Goal: Communication & Community: Answer question/provide support

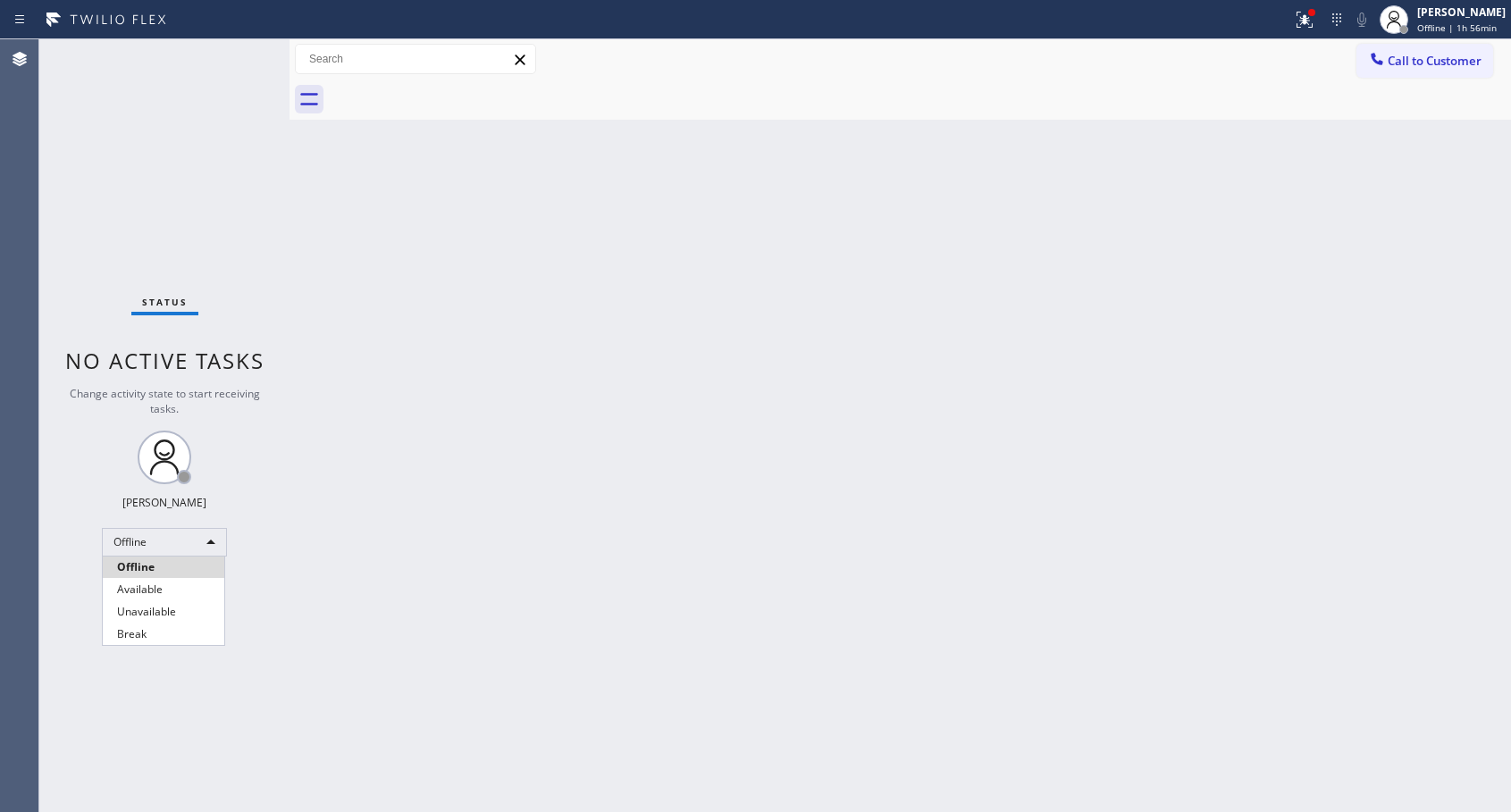
click at [177, 570] on li "Offline" at bounding box center [162, 567] width 121 height 22
click at [1463, 21] on div "Abe Collarte Offline | 1h 56min" at bounding box center [1462, 19] width 98 height 31
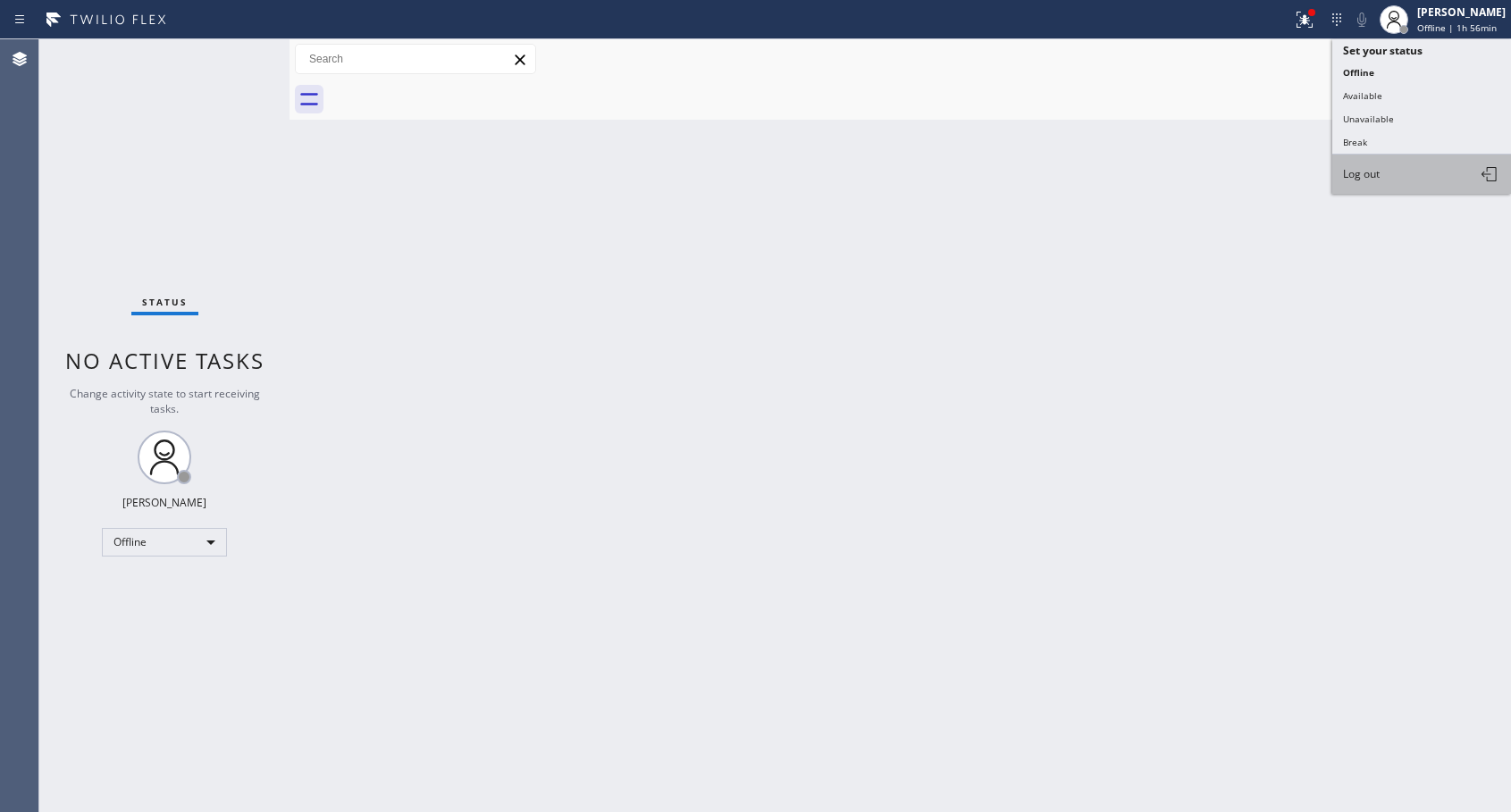
click at [1371, 178] on span "Log out" at bounding box center [1361, 174] width 37 height 15
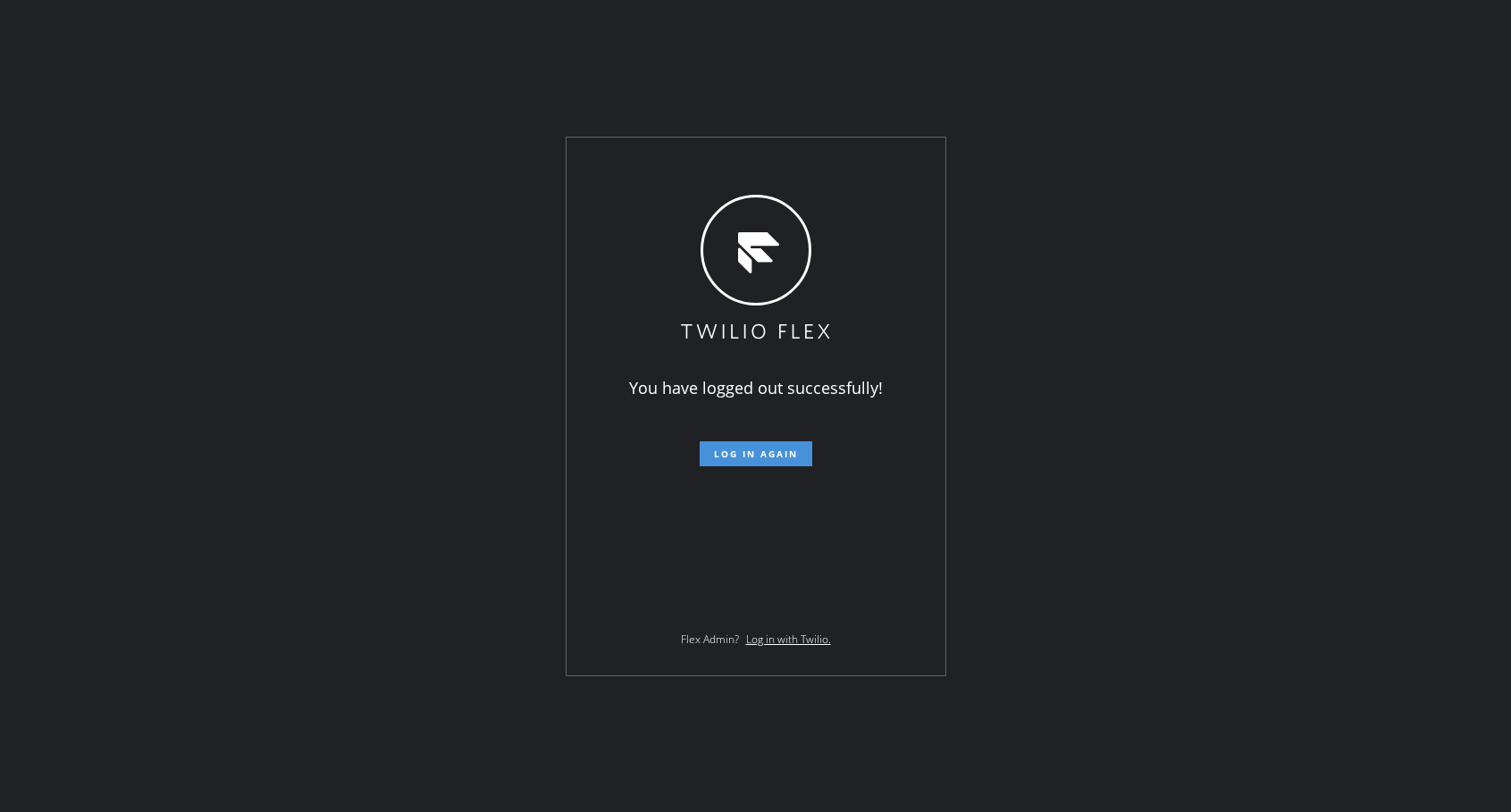
click at [788, 459] on span "Log in again" at bounding box center [755, 453] width 84 height 12
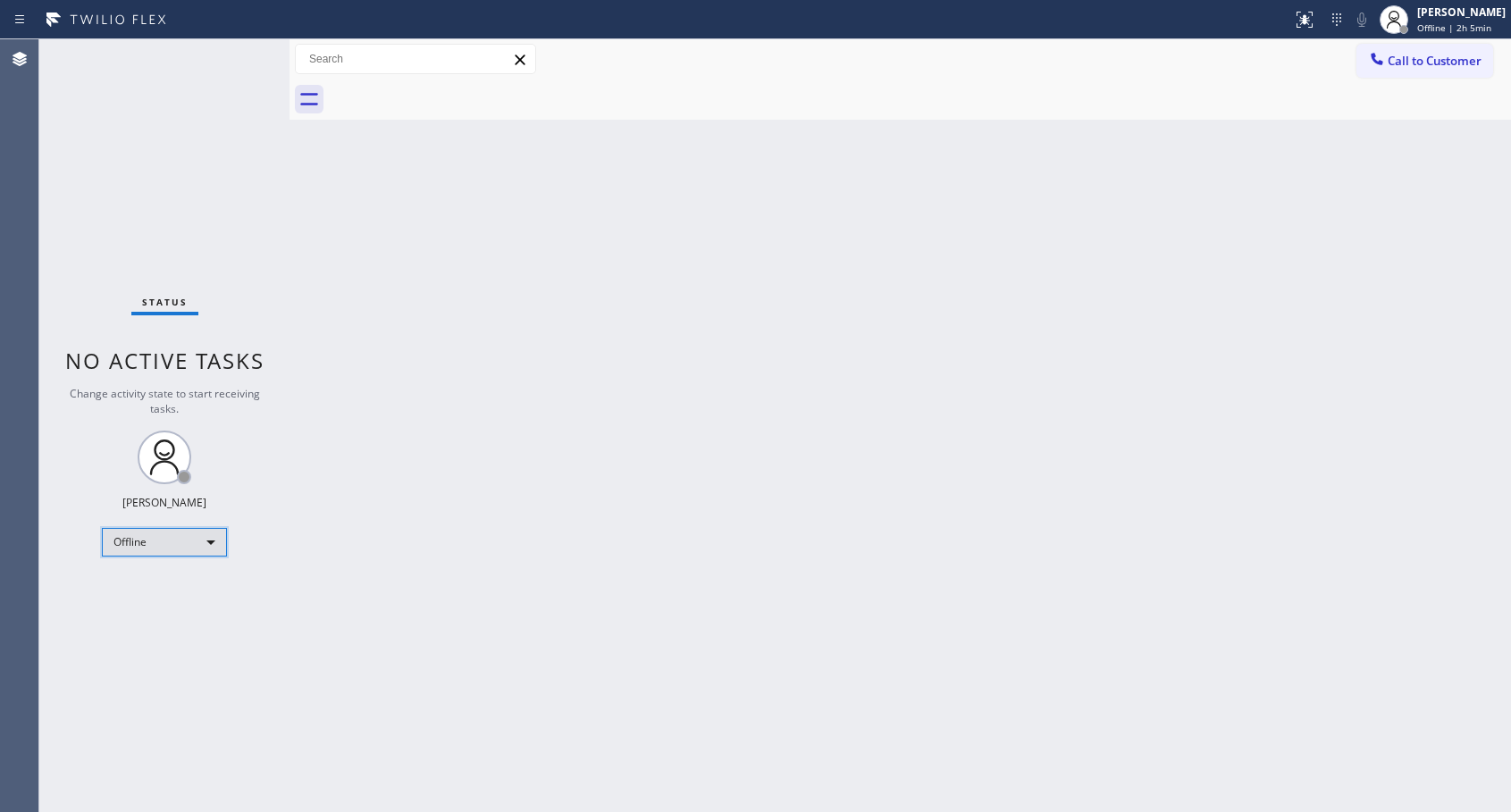
click at [176, 544] on div "Offline" at bounding box center [163, 542] width 125 height 28
click at [148, 586] on li "Available" at bounding box center [162, 590] width 121 height 22
click at [1422, 59] on span "Call to Customer" at bounding box center [1435, 60] width 94 height 16
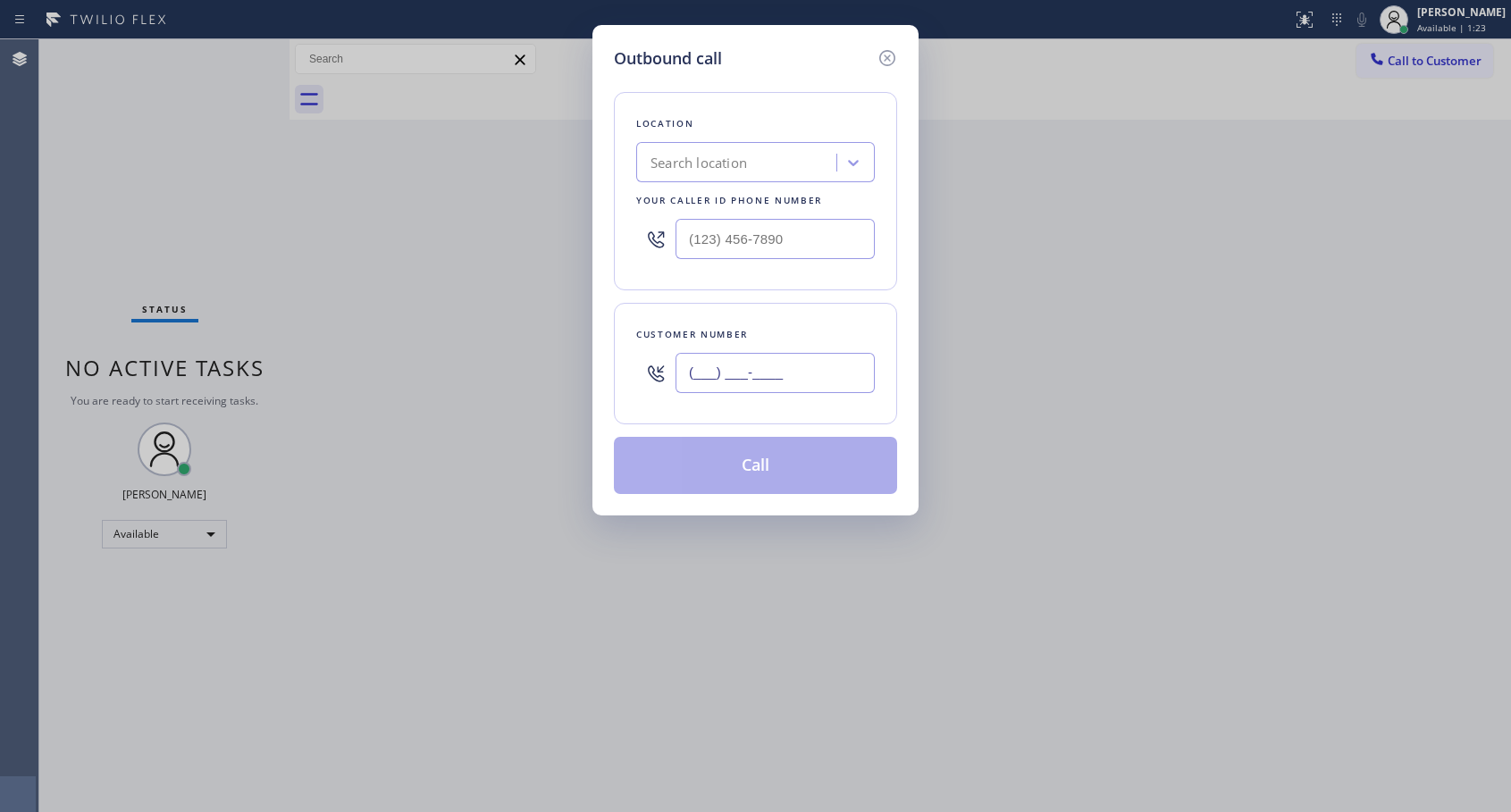
click at [801, 355] on input "(___) ___-____" at bounding box center [775, 373] width 199 height 40
paste input "786) 394-0546"
type input "[PHONE_NUMBER]"
click at [688, 237] on input "(___) ___-____" at bounding box center [775, 238] width 199 height 40
paste input "818) 614-5337"
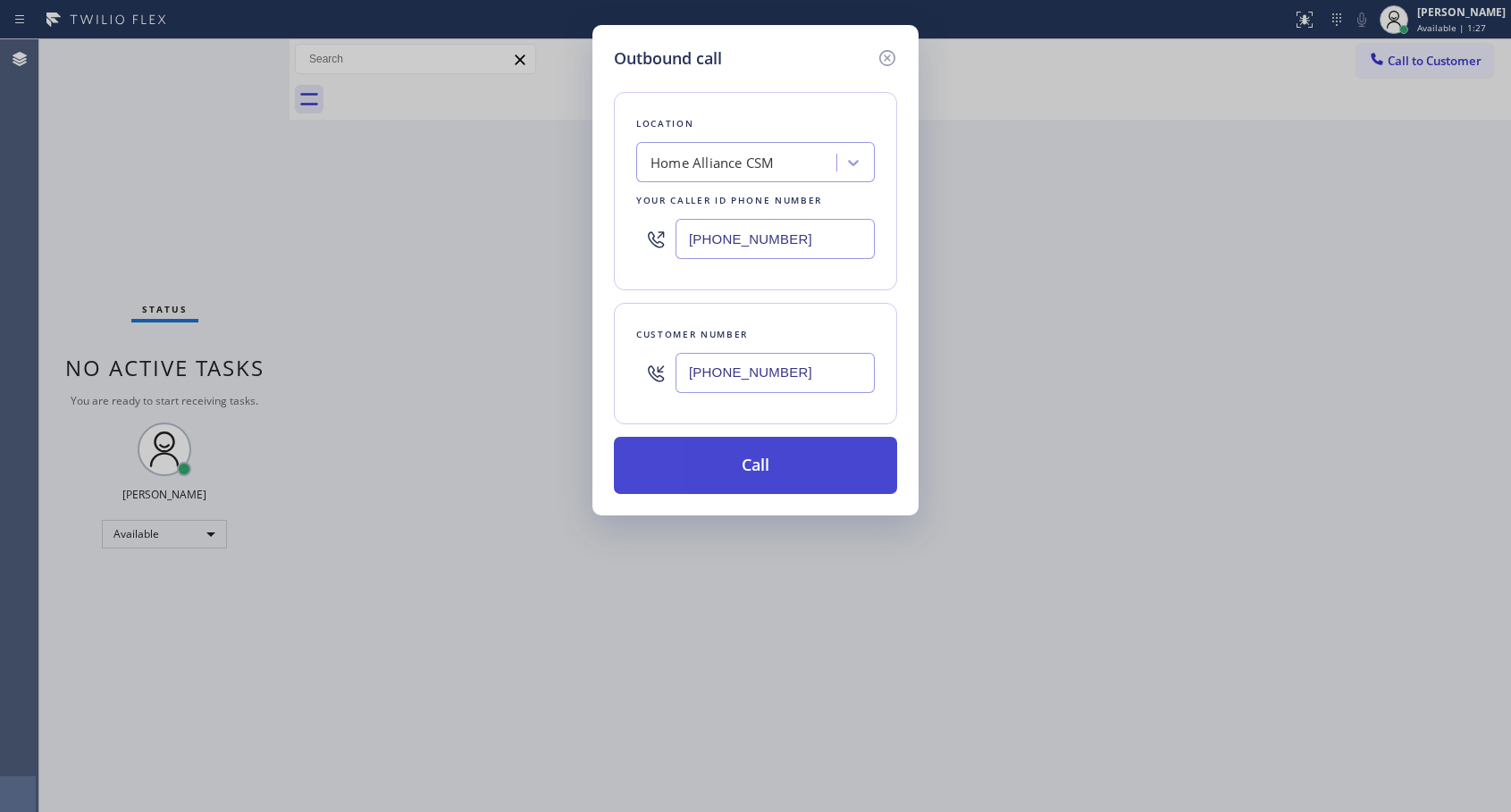
type input "[PHONE_NUMBER]"
click at [790, 477] on button "Call" at bounding box center [756, 465] width 284 height 57
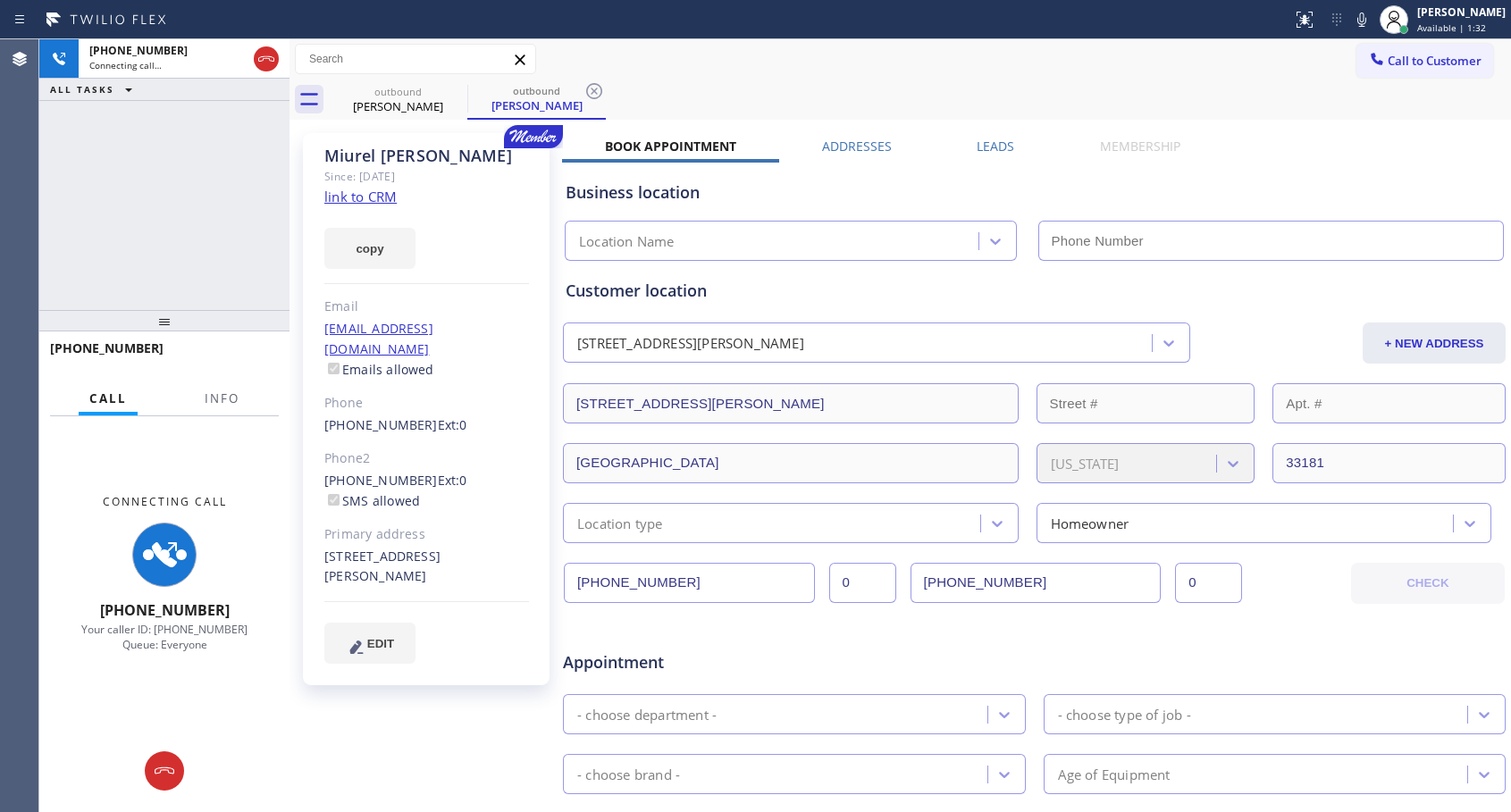
type input "[PHONE_NUMBER]"
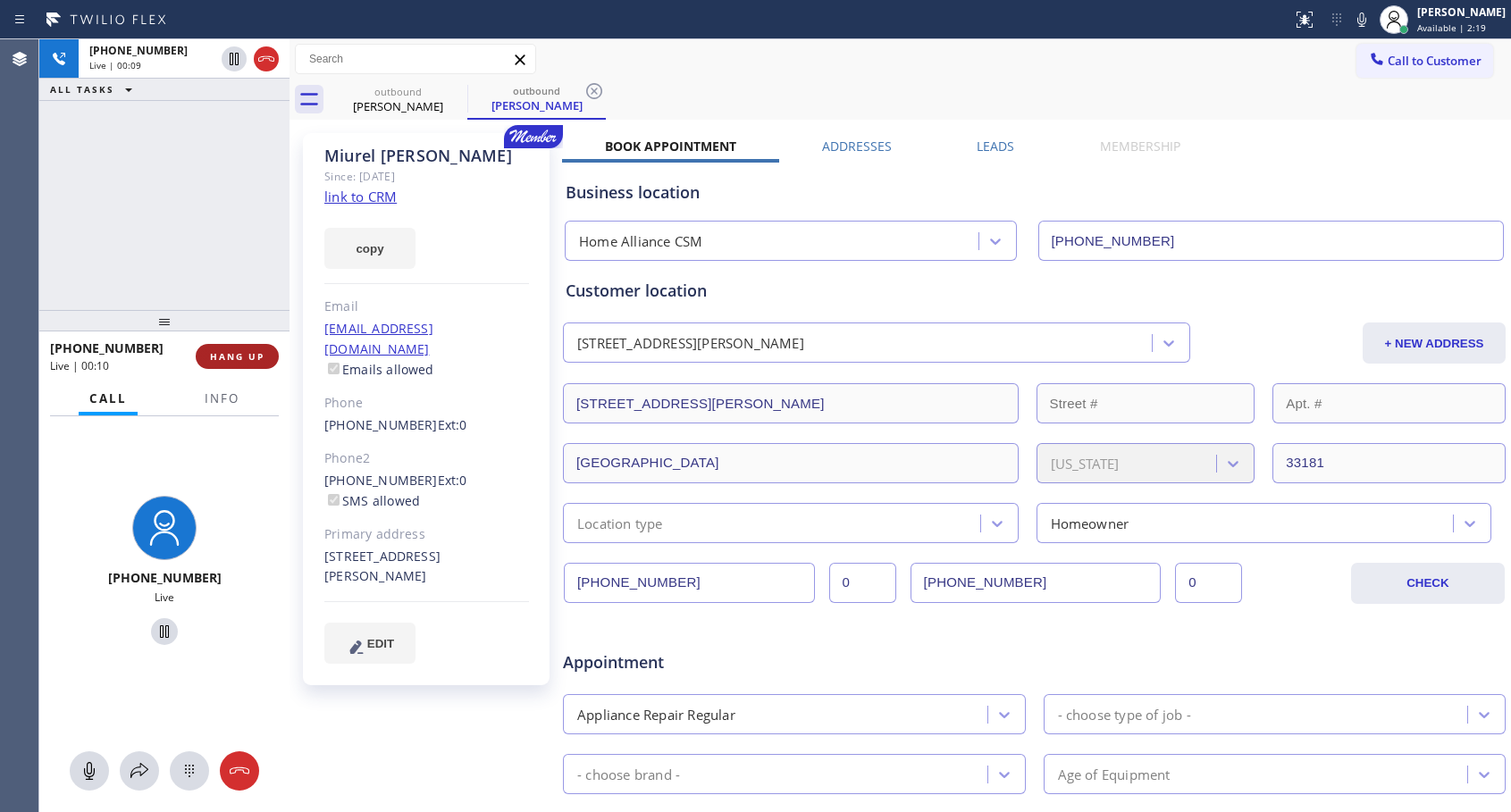
click at [231, 357] on span "HANG UP" at bounding box center [238, 356] width 54 height 12
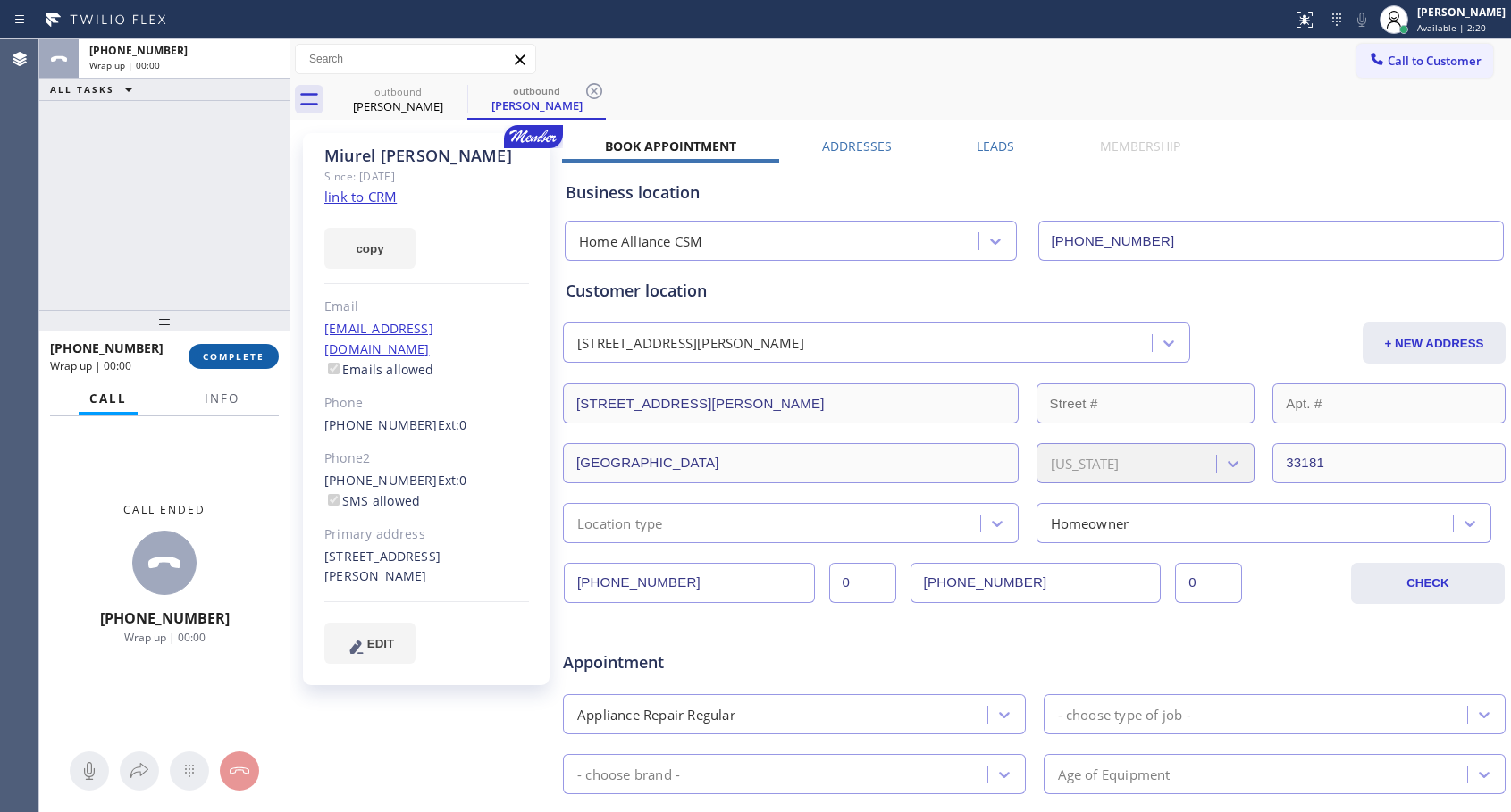
click at [234, 356] on span "COMPLETE" at bounding box center [234, 356] width 62 height 12
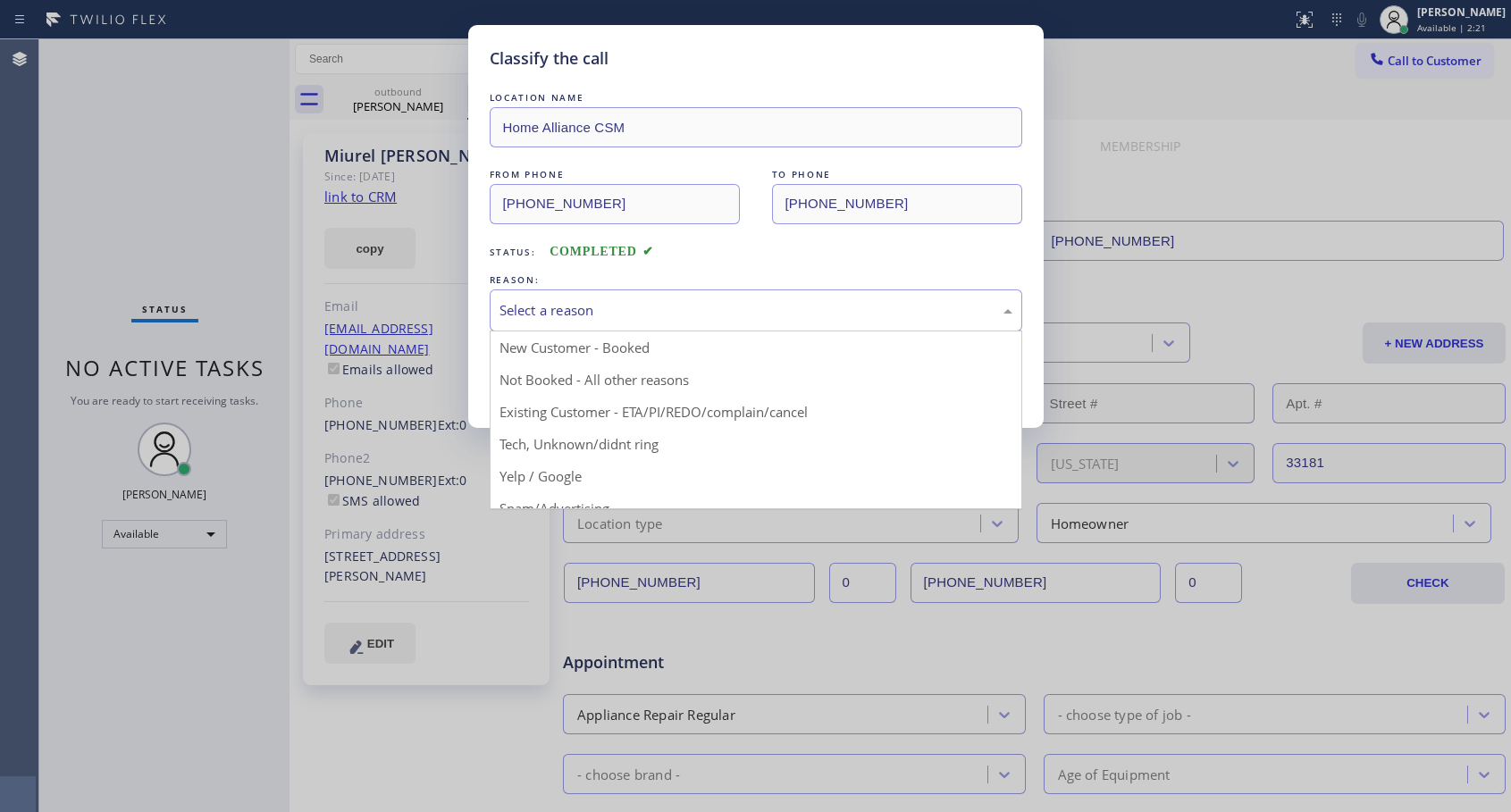
click at [572, 309] on div "Select a reason" at bounding box center [756, 311] width 513 height 21
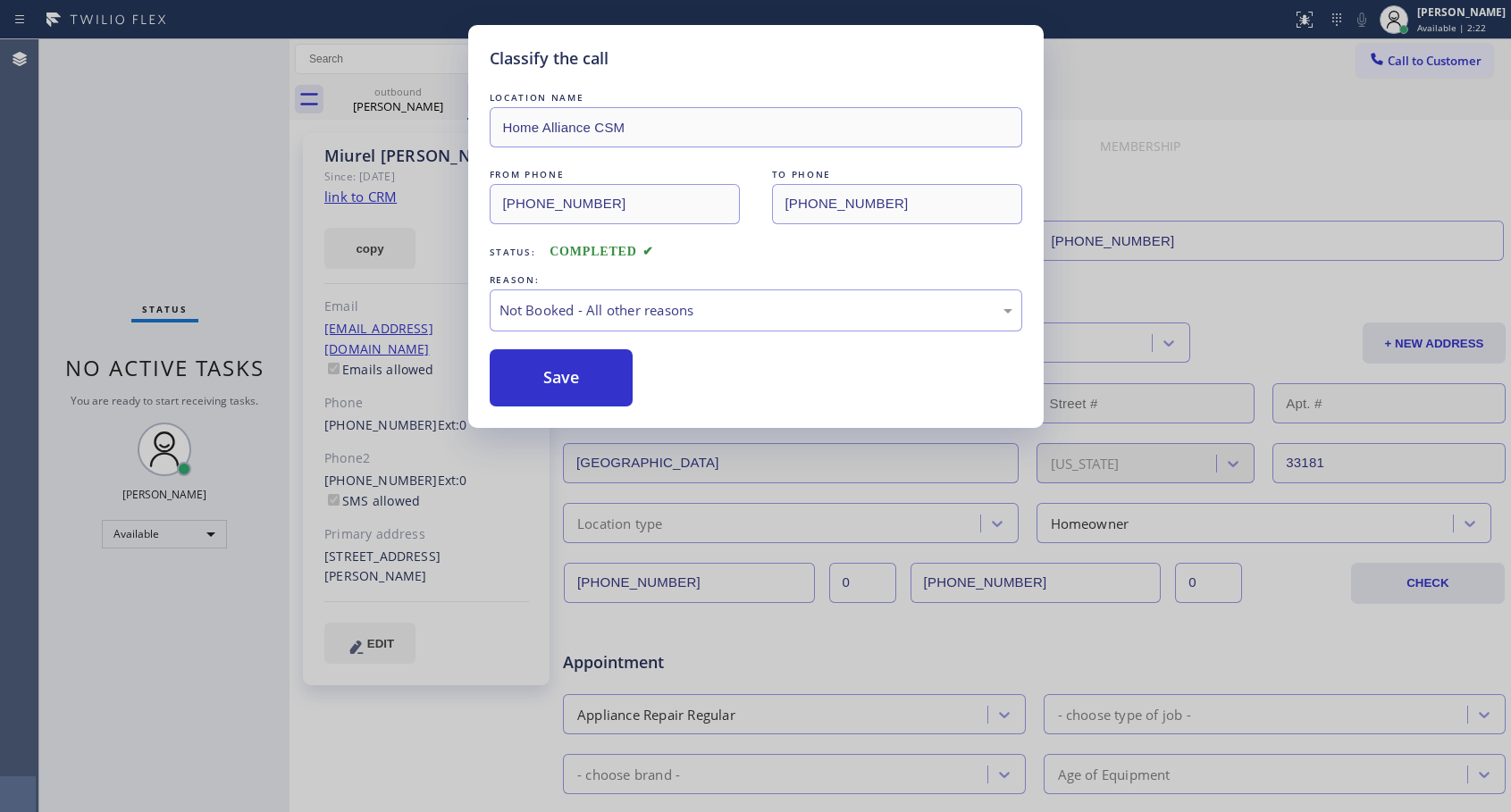
click at [564, 377] on button "Save" at bounding box center [561, 377] width 144 height 57
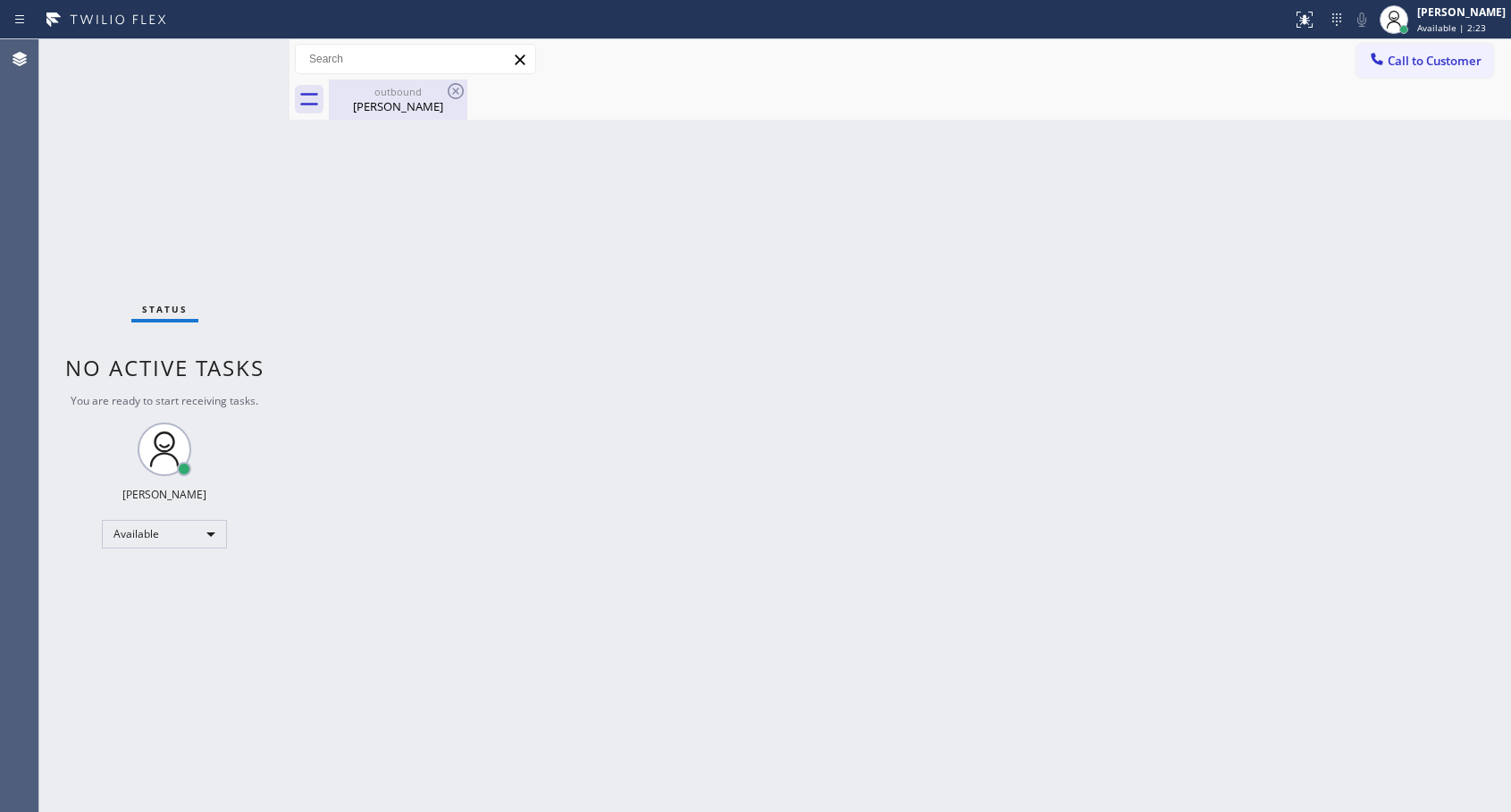
click at [402, 114] on div "[PERSON_NAME]" at bounding box center [398, 106] width 135 height 16
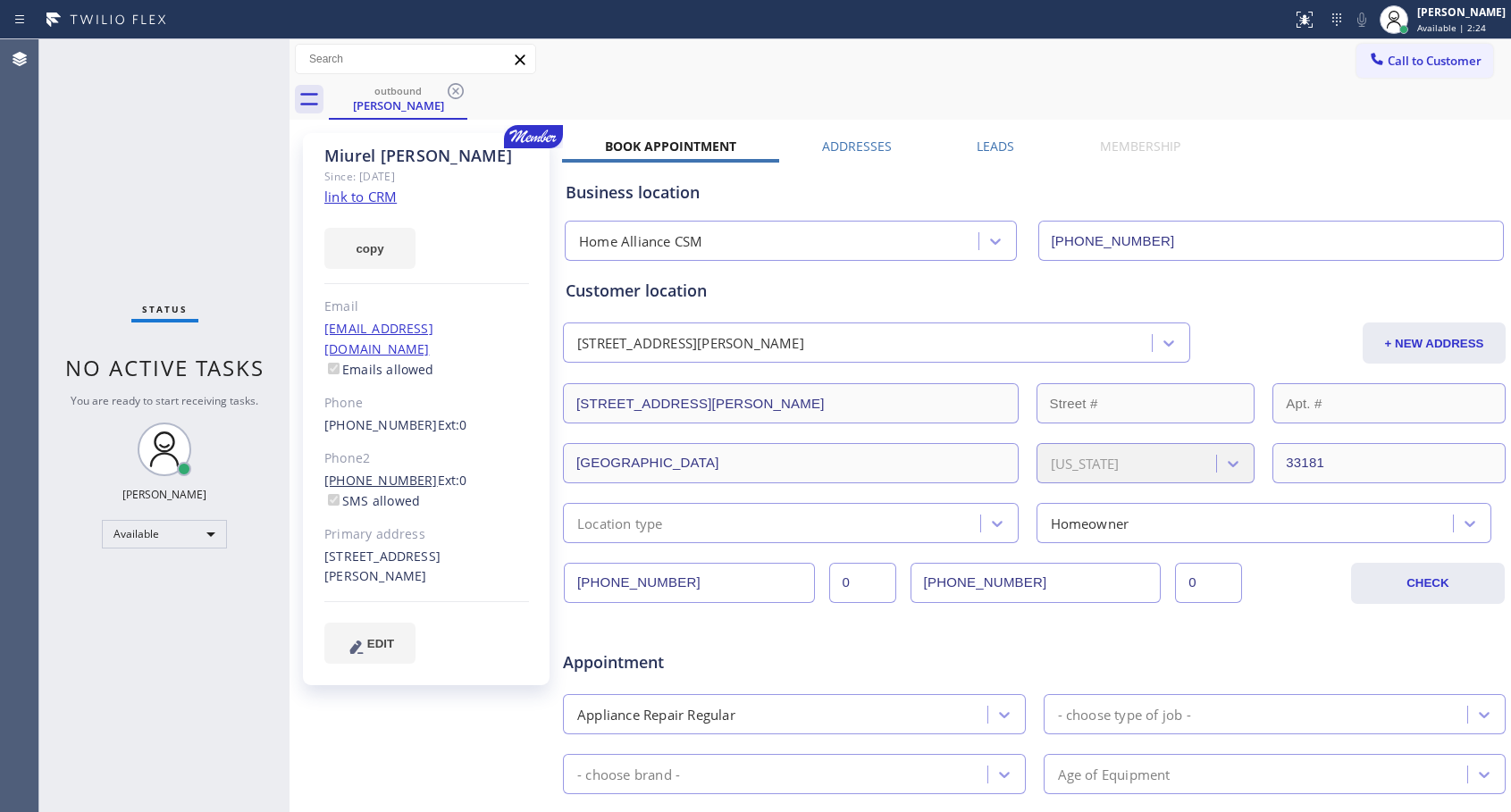
click at [380, 471] on link "[PHONE_NUMBER]" at bounding box center [380, 480] width 114 height 17
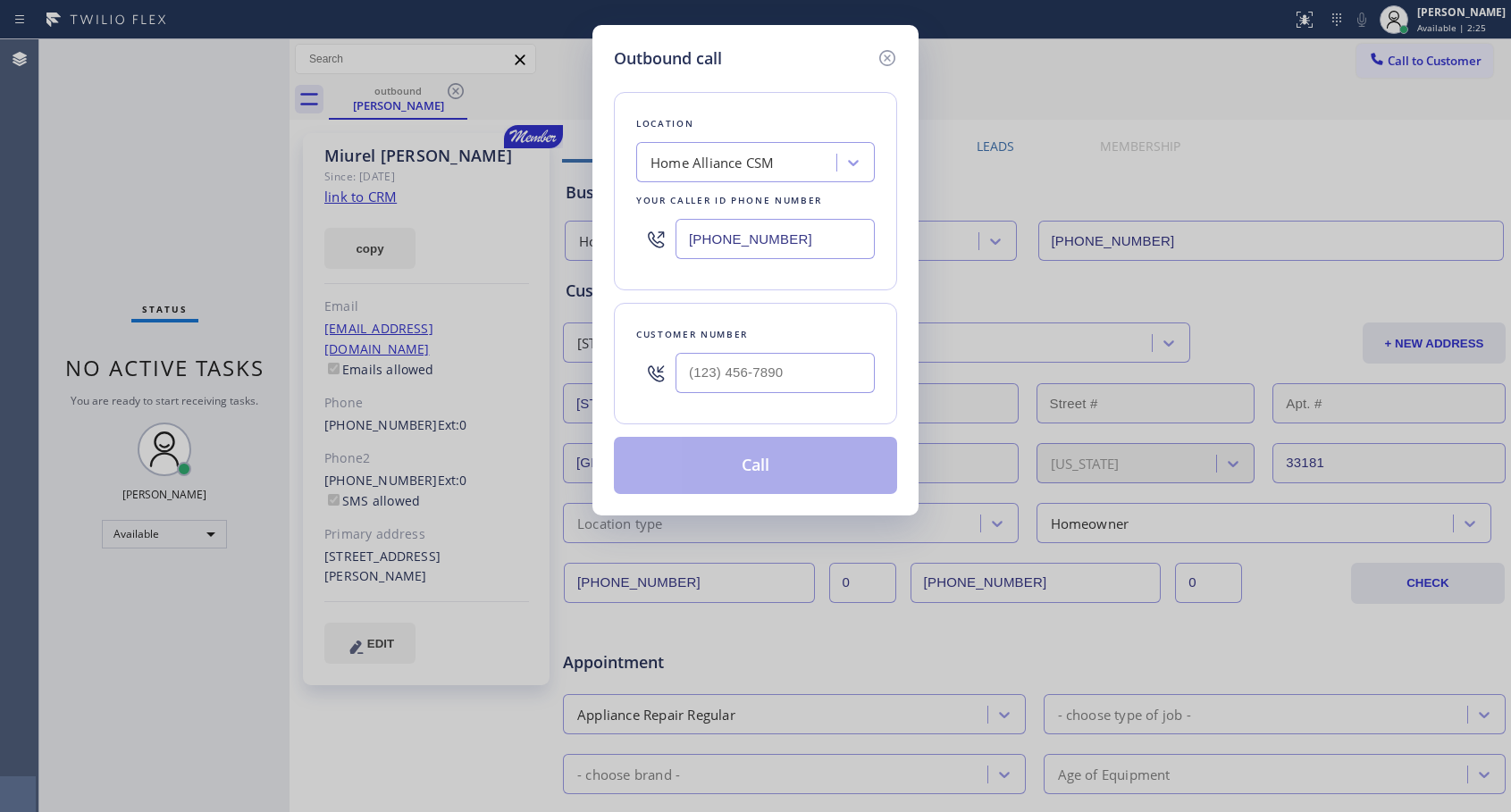
type input "[PHONE_NUMBER]"
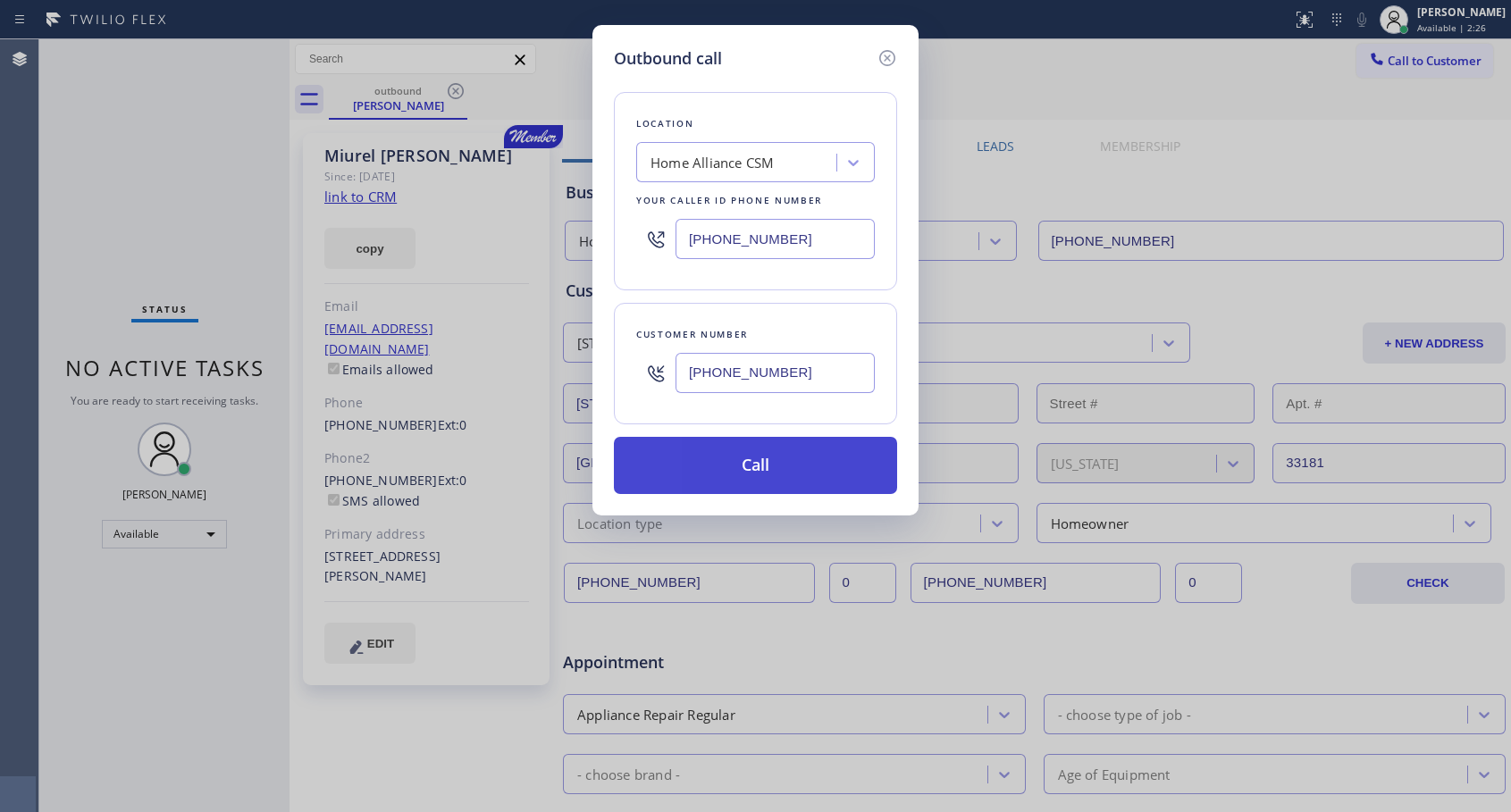
click at [748, 464] on button "Call" at bounding box center [756, 465] width 284 height 57
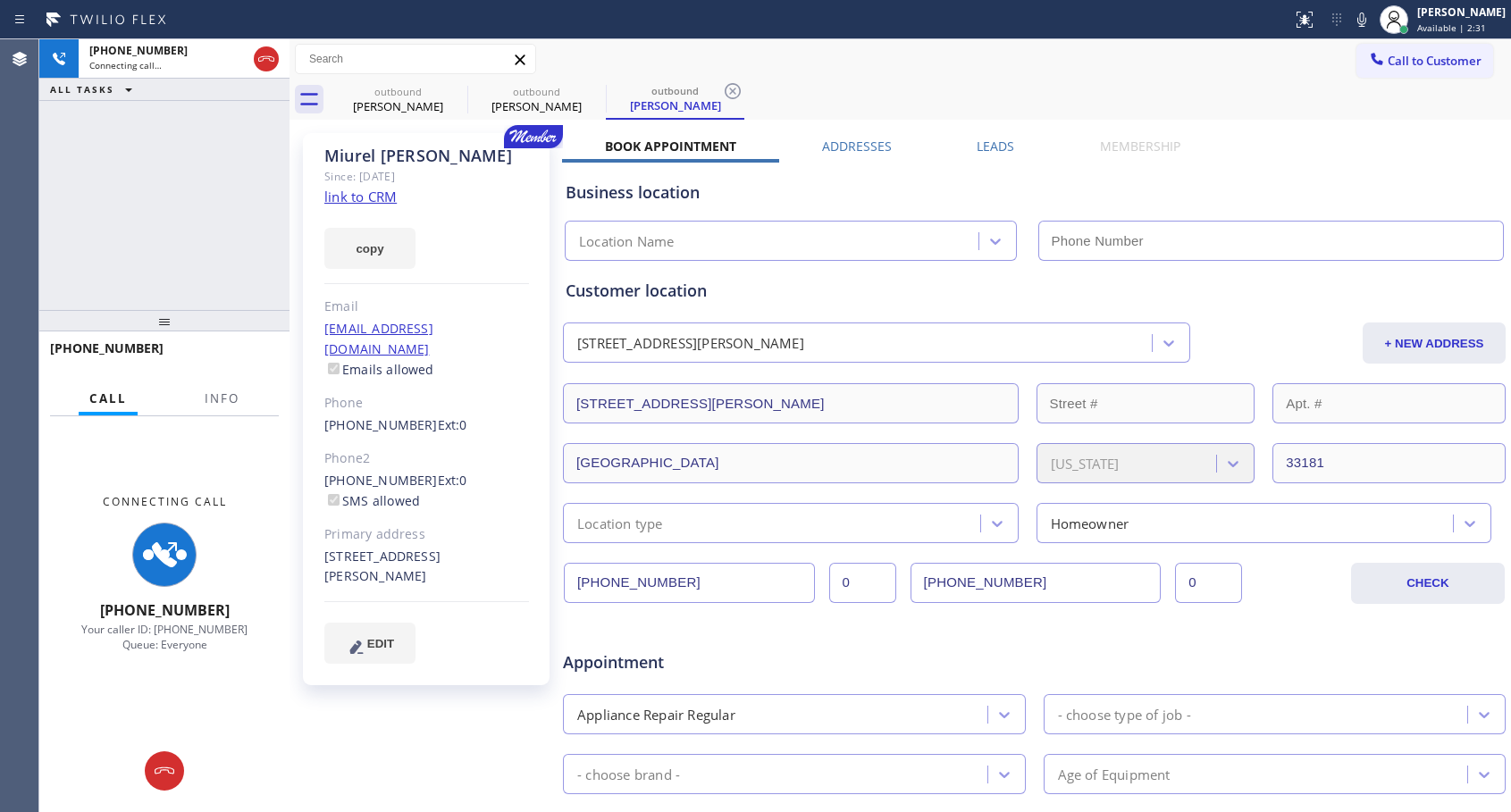
type input "[PHONE_NUMBER]"
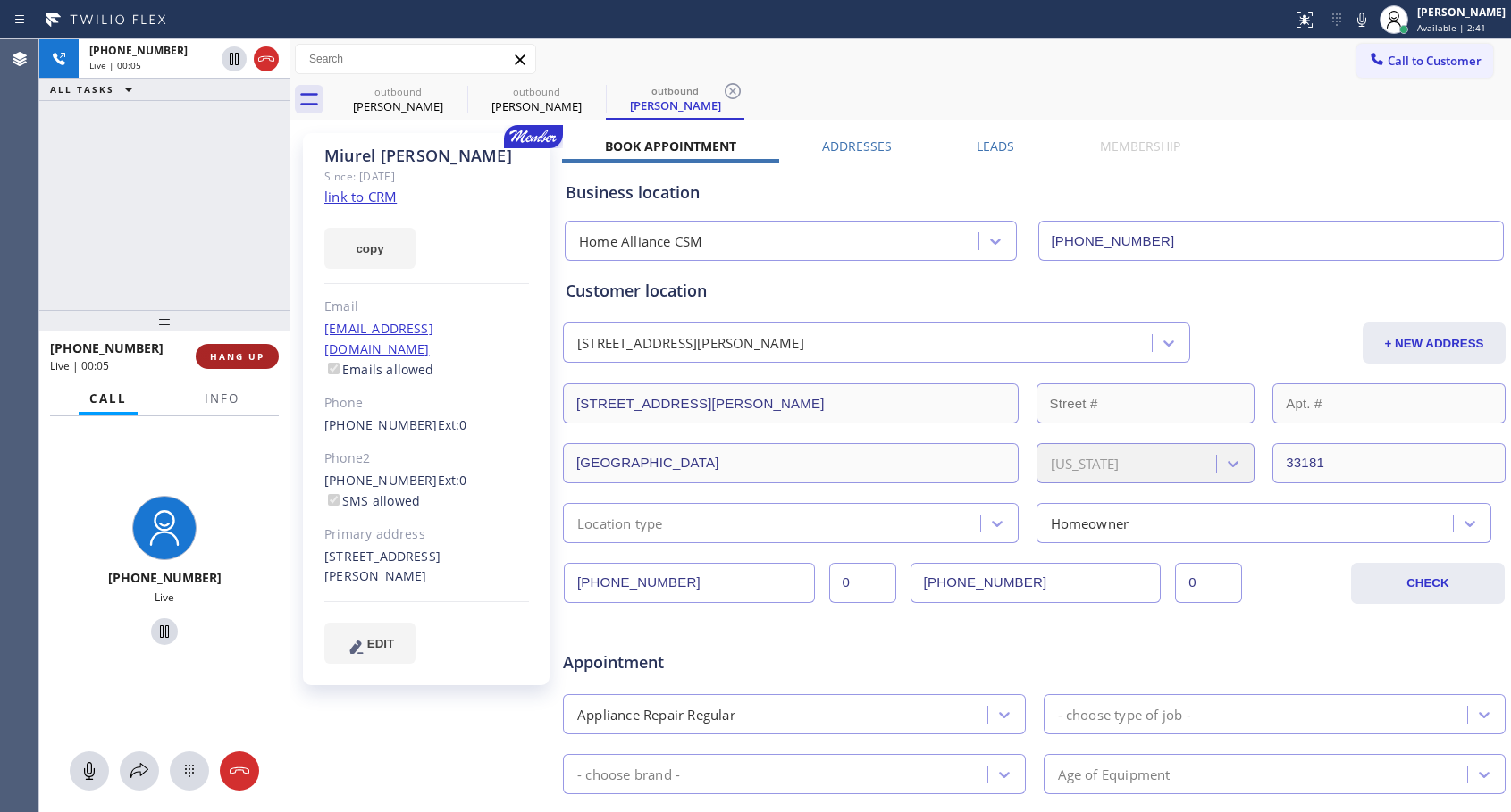
click at [267, 346] on button "HANG UP" at bounding box center [237, 356] width 84 height 25
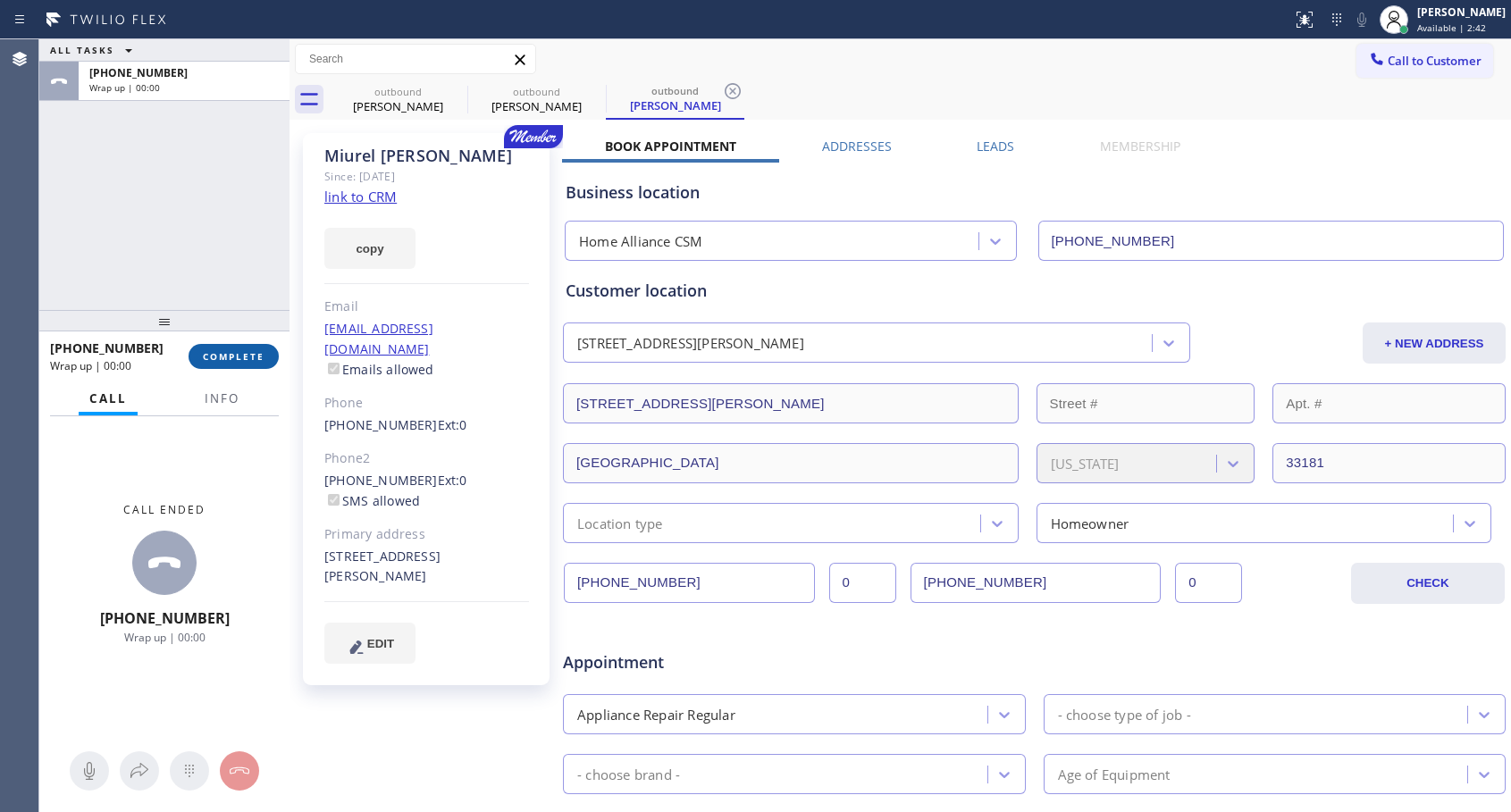
click at [267, 346] on button "COMPLETE" at bounding box center [234, 356] width 90 height 25
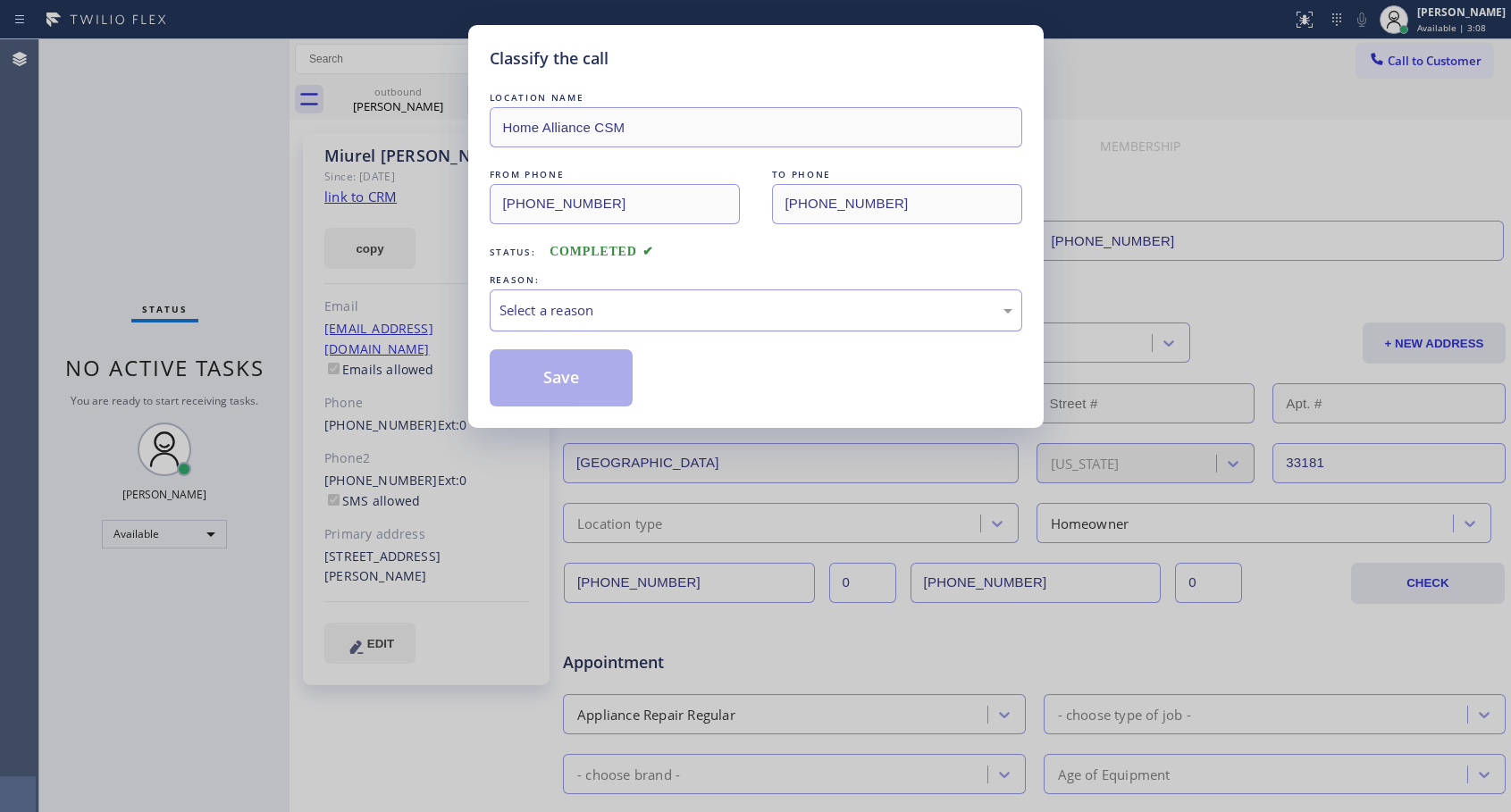
click at [591, 314] on div "Select a reason" at bounding box center [756, 311] width 513 height 21
click at [552, 378] on button "Save" at bounding box center [561, 377] width 144 height 57
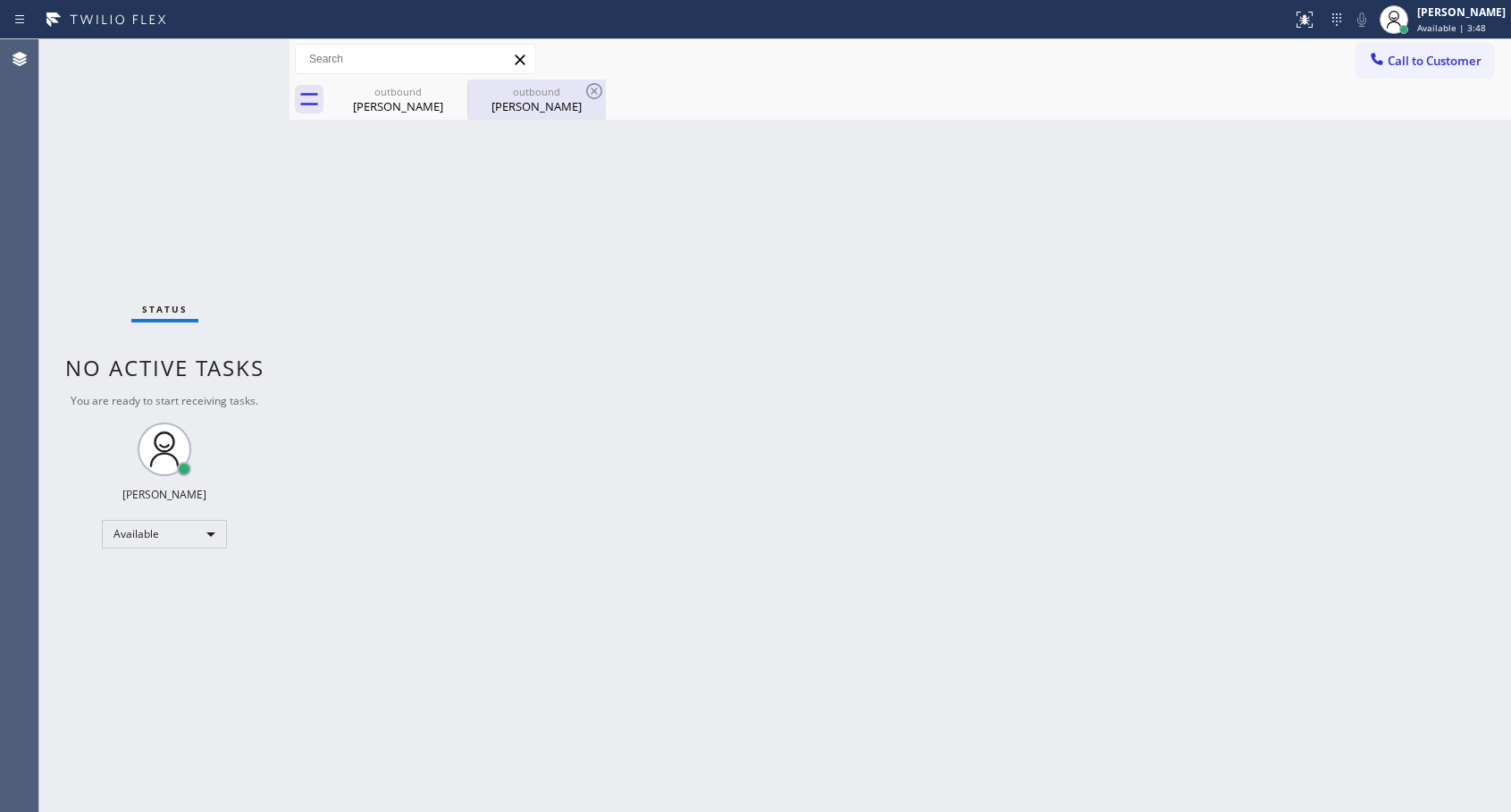
click at [516, 108] on div "[PERSON_NAME]" at bounding box center [537, 106] width 135 height 16
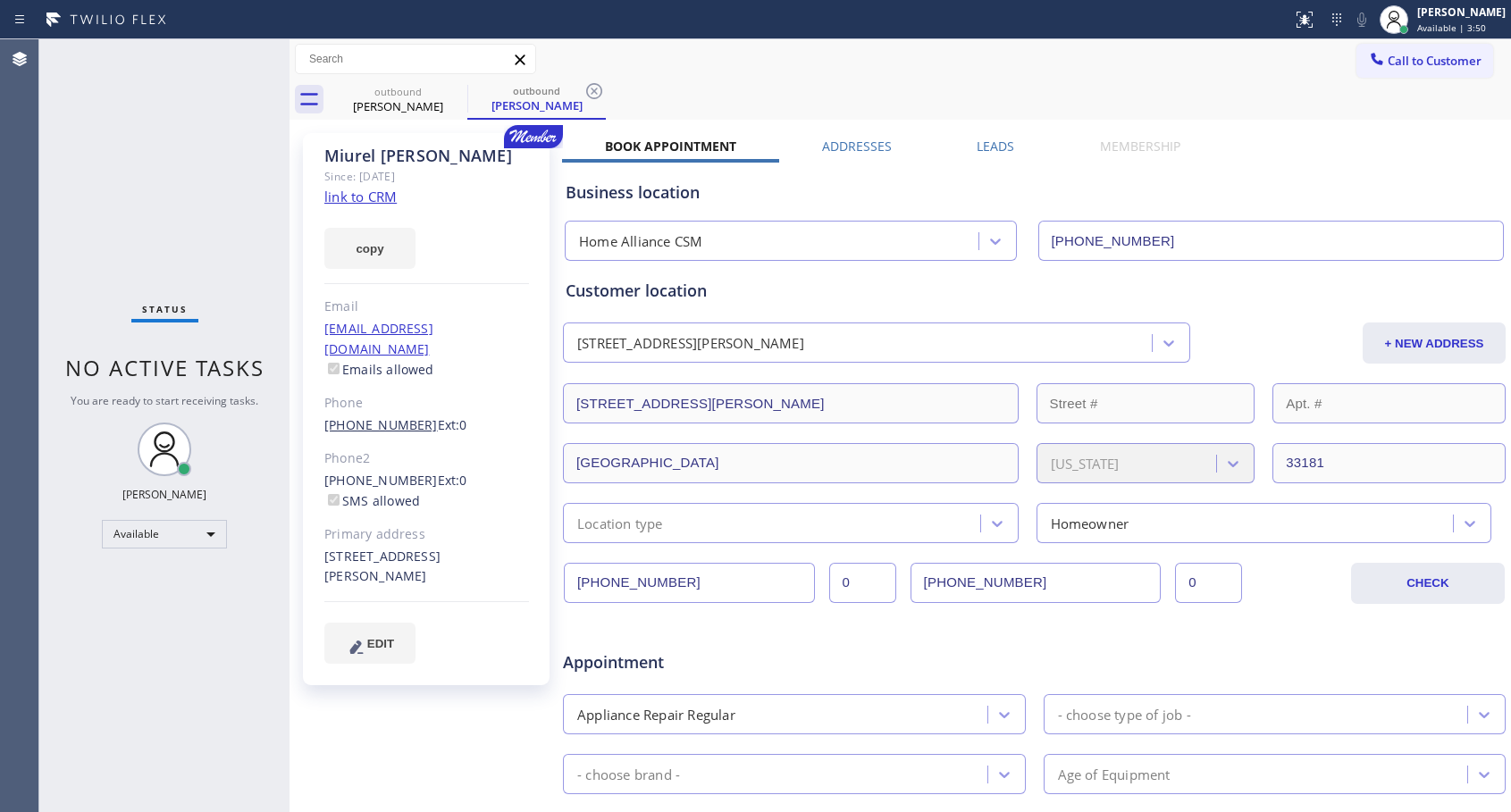
click at [389, 416] on link "[PHONE_NUMBER]" at bounding box center [380, 424] width 114 height 17
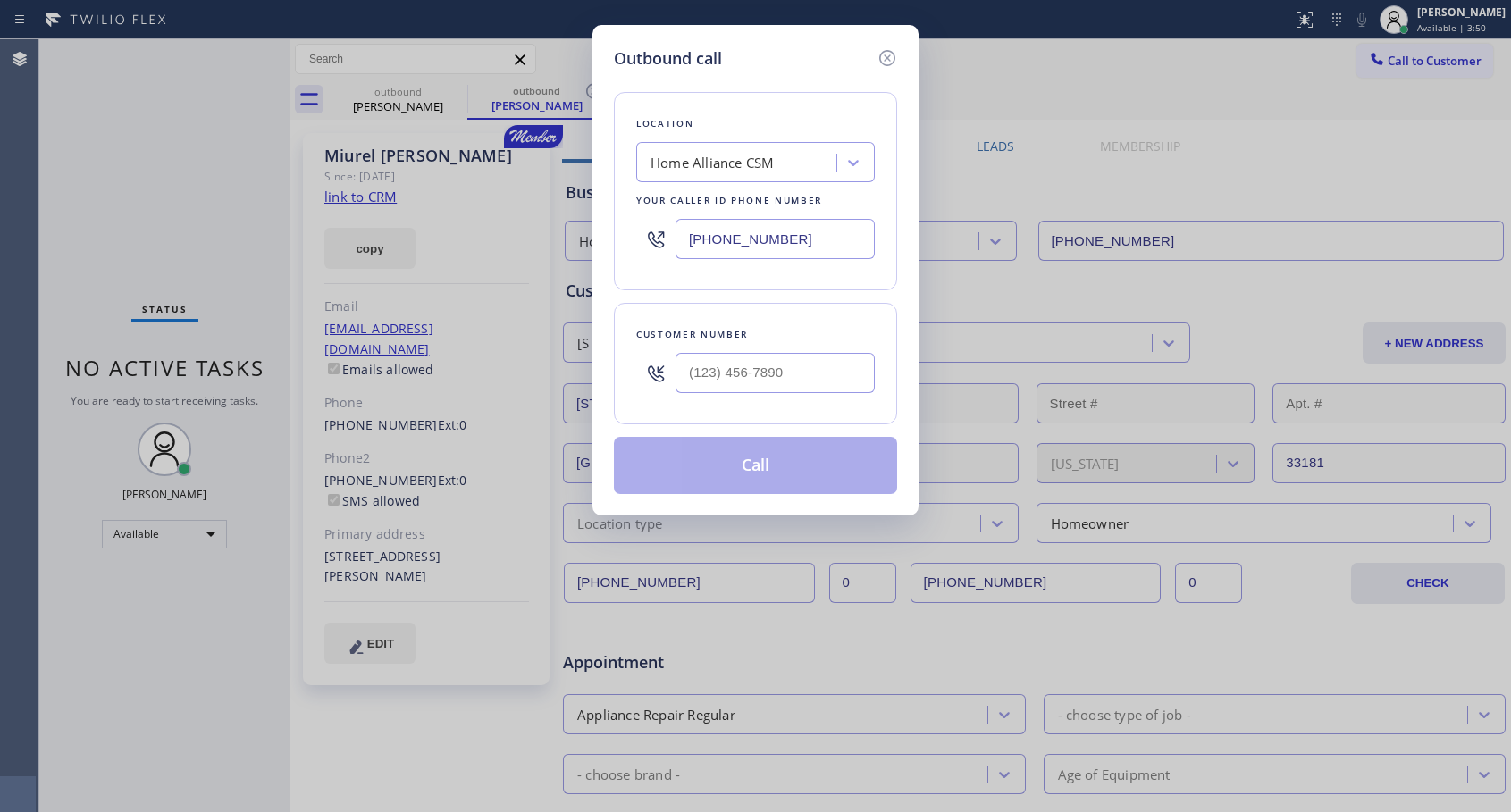
type input "[PHONE_NUMBER]"
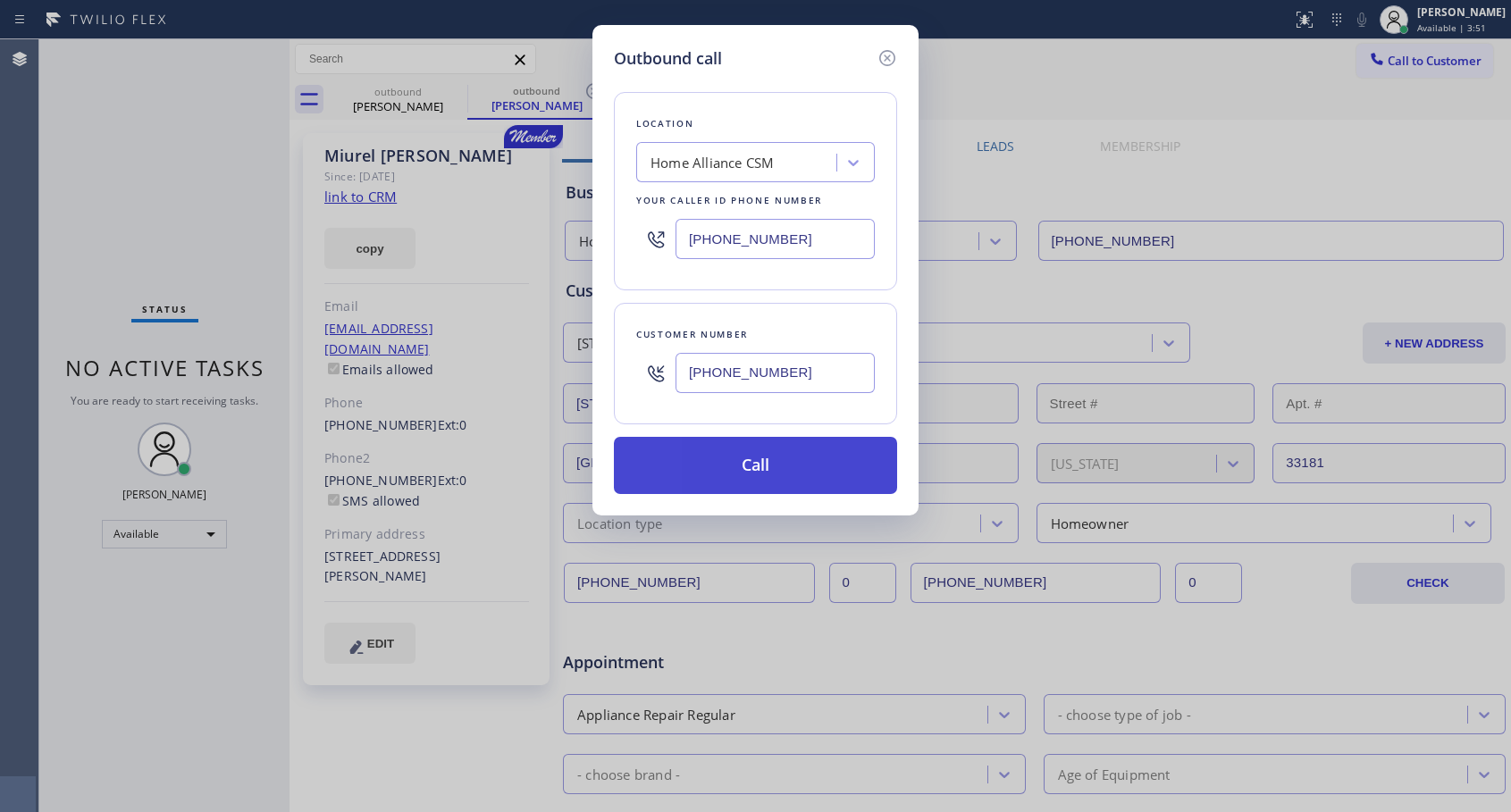
click at [711, 463] on button "Call" at bounding box center [756, 465] width 284 height 57
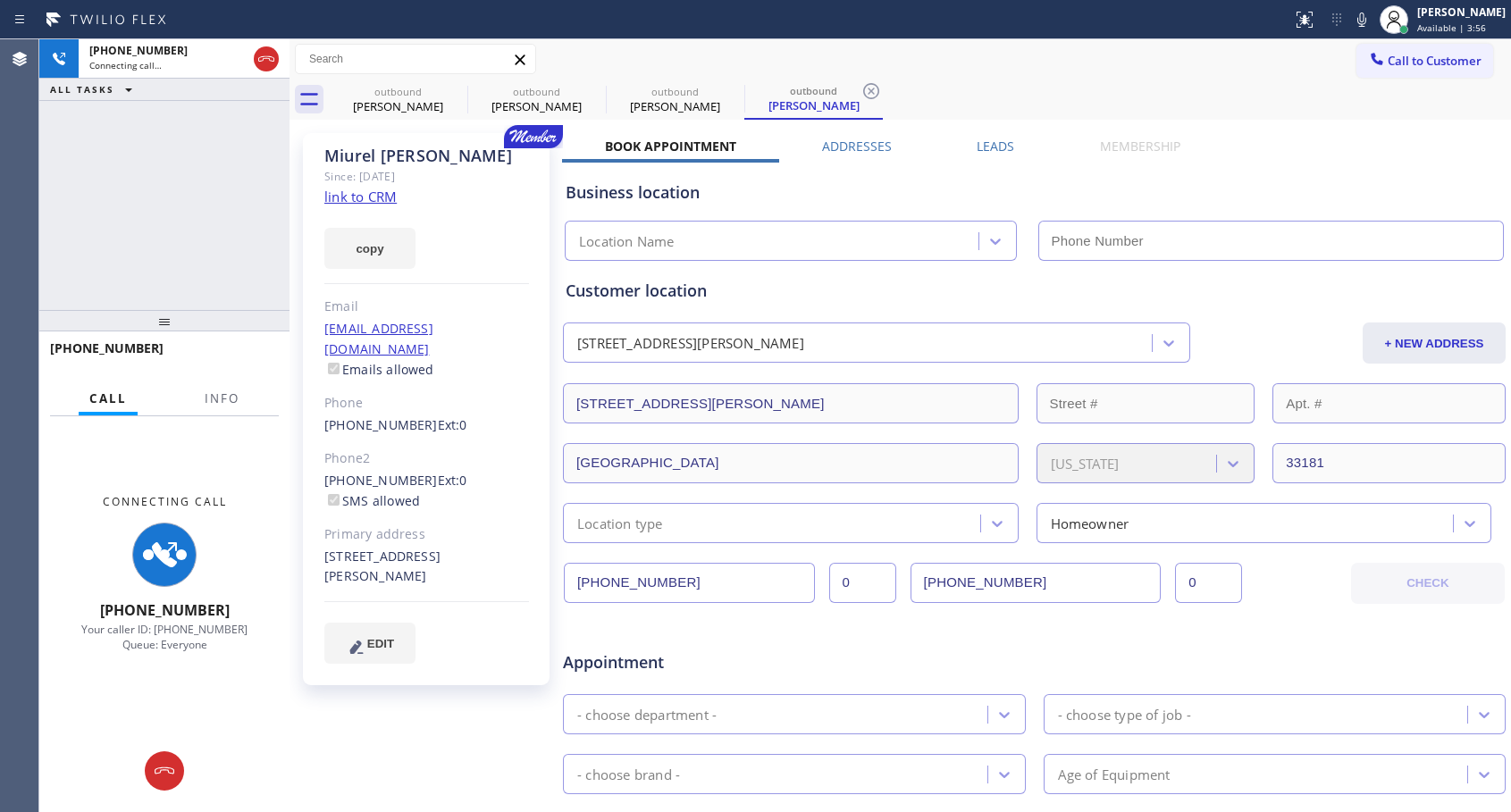
type input "[PHONE_NUMBER]"
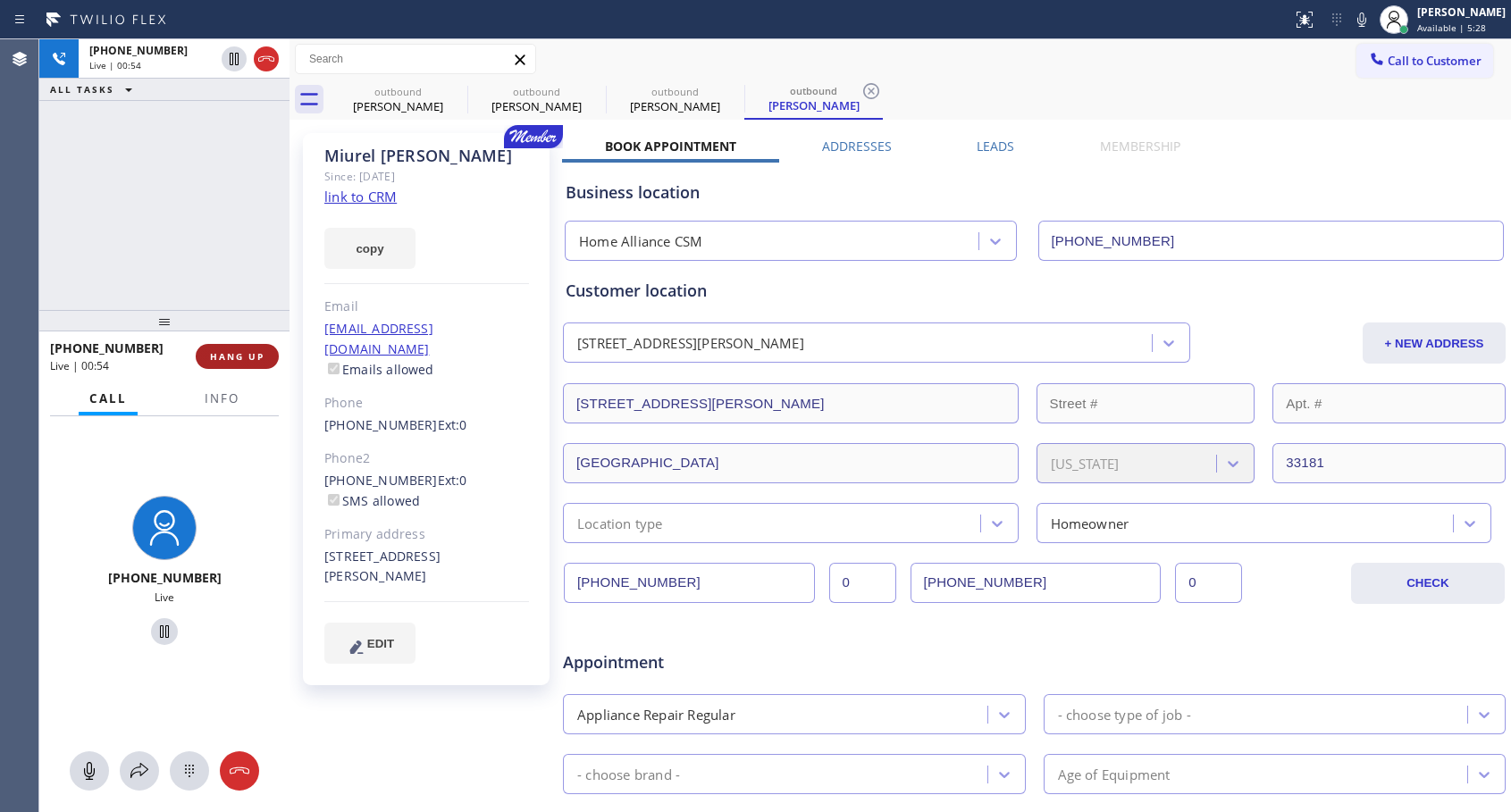
click at [236, 357] on span "HANG UP" at bounding box center [238, 356] width 54 height 12
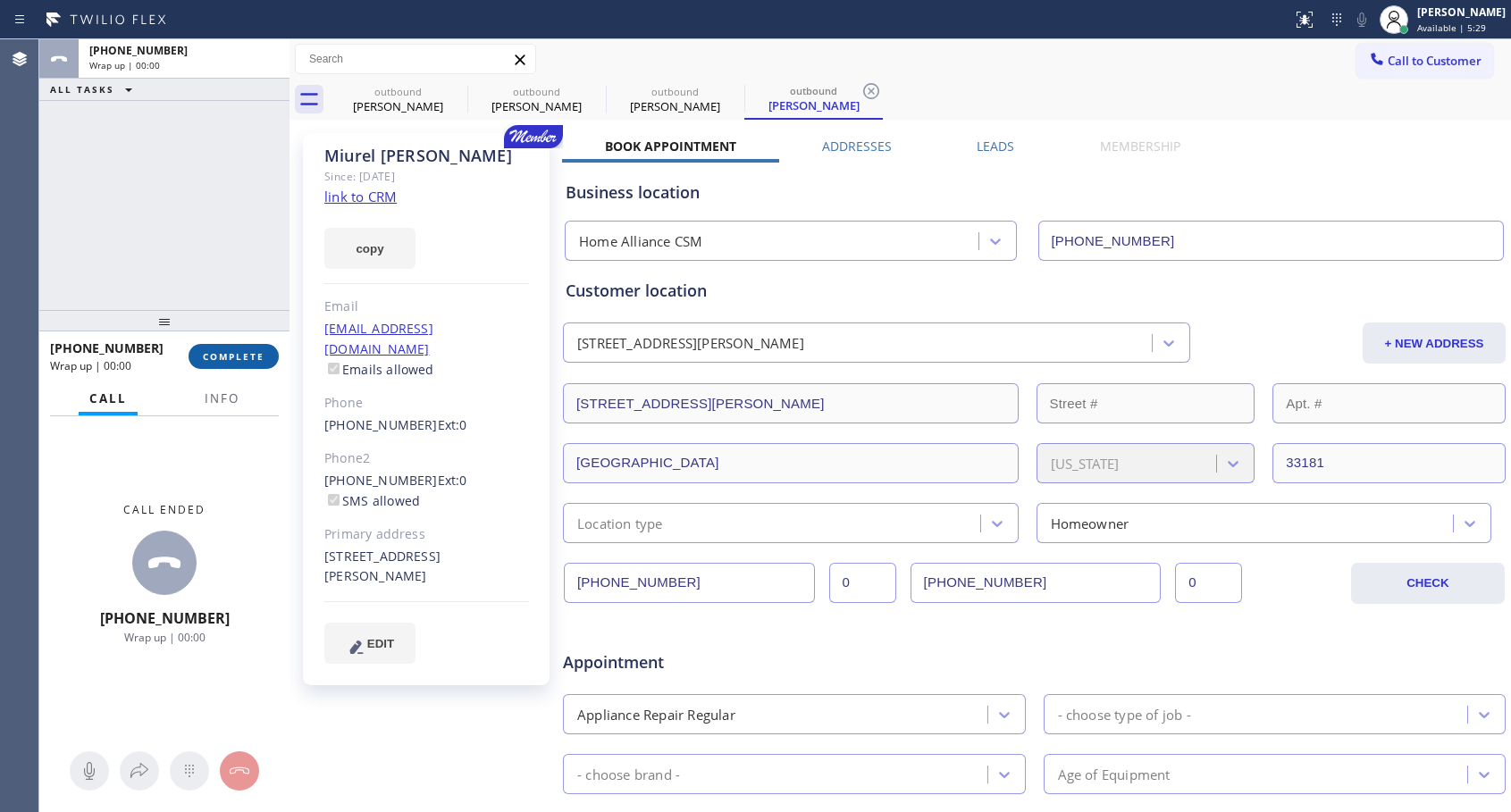
click at [239, 348] on button "COMPLETE" at bounding box center [234, 356] width 90 height 25
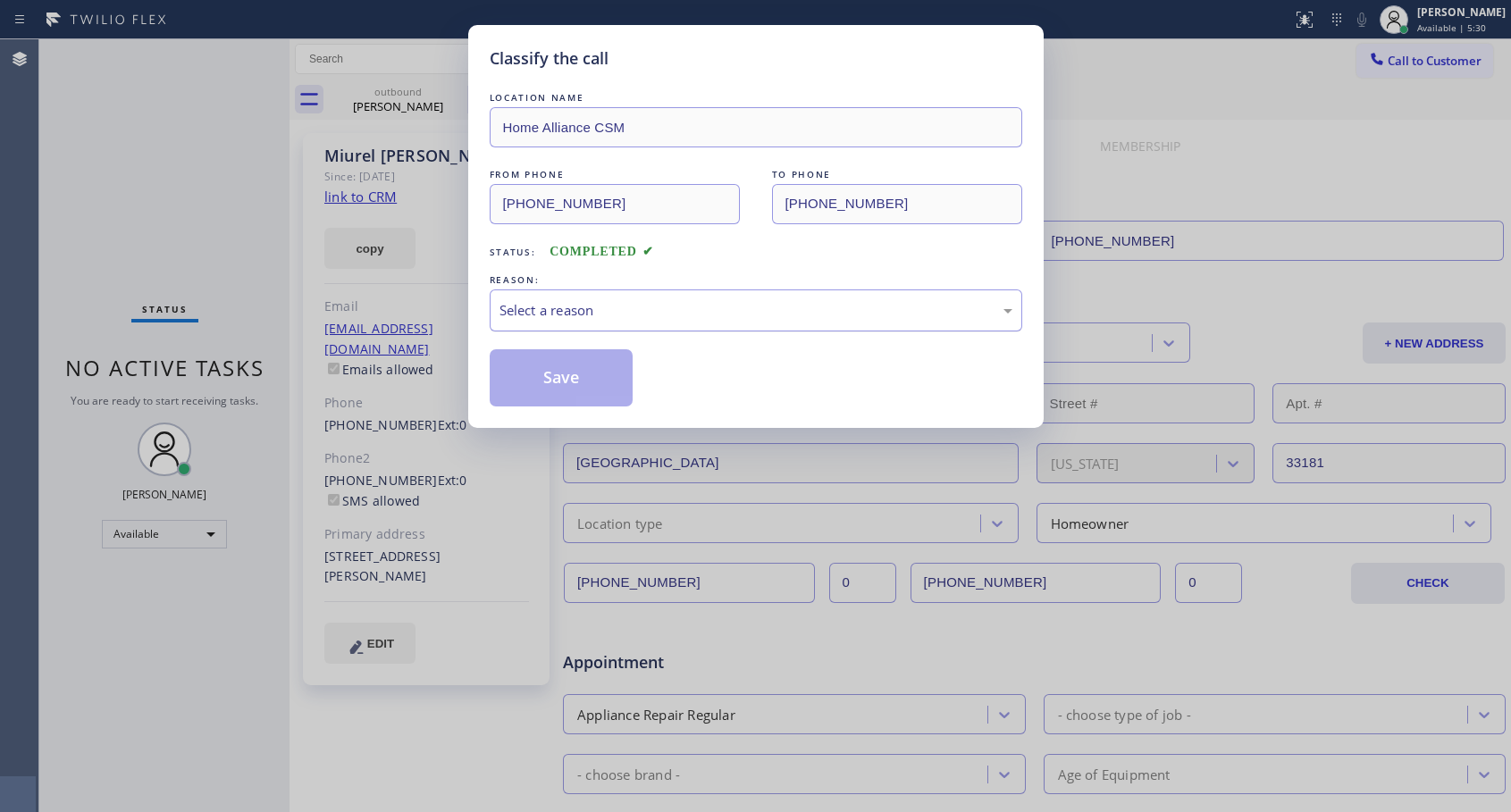
drag, startPoint x: 624, startPoint y: 308, endPoint x: 602, endPoint y: 324, distance: 27.2
click at [624, 307] on div "Select a reason" at bounding box center [756, 311] width 513 height 21
click at [560, 378] on button "Save" at bounding box center [561, 377] width 144 height 57
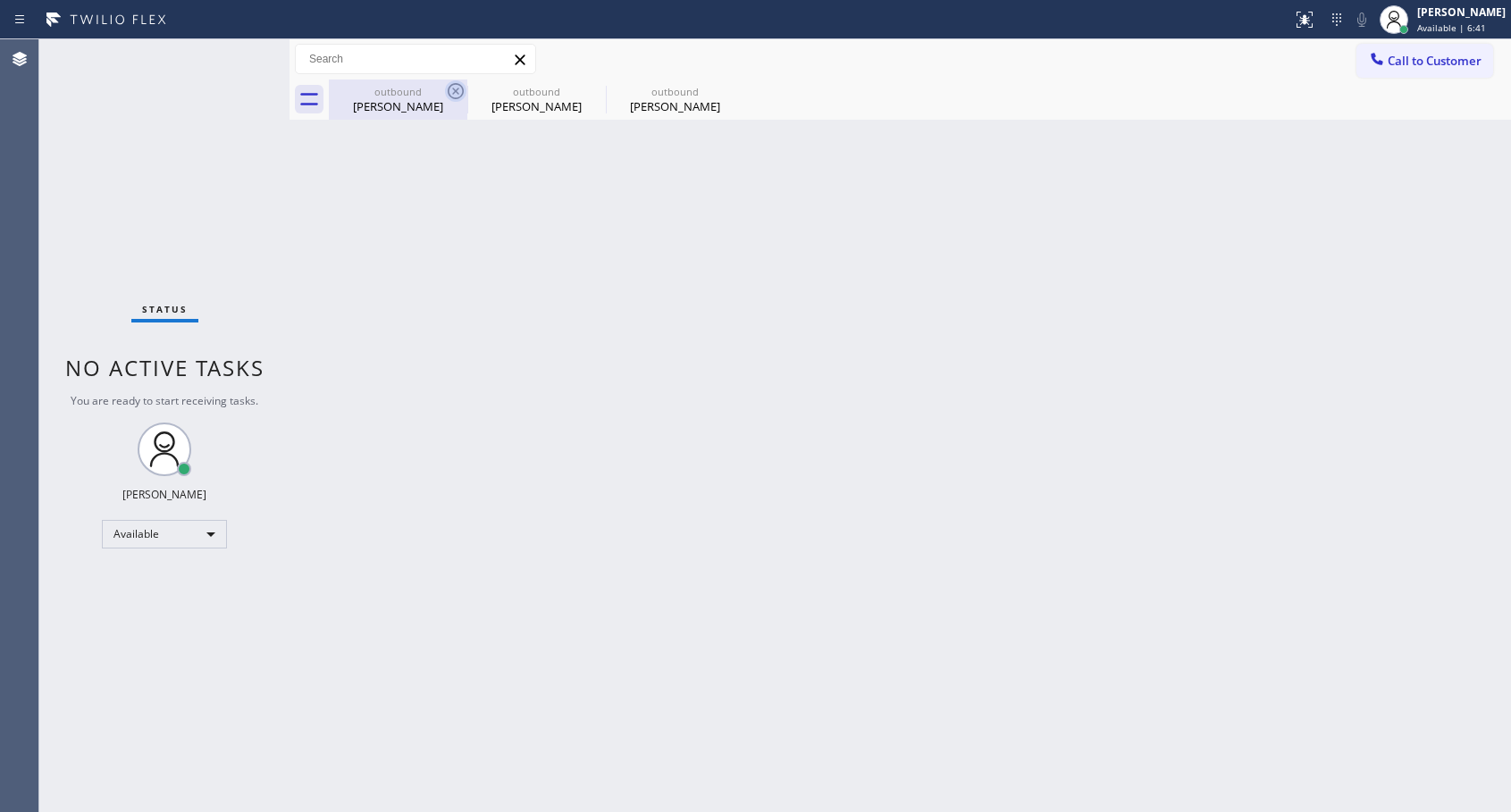
click at [459, 87] on icon at bounding box center [455, 91] width 22 height 22
click at [0, 0] on icon at bounding box center [0, 0] width 0 height 0
click at [459, 87] on div at bounding box center [919, 100] width 1182 height 40
click at [1415, 64] on span "Call to Customer" at bounding box center [1435, 60] width 94 height 16
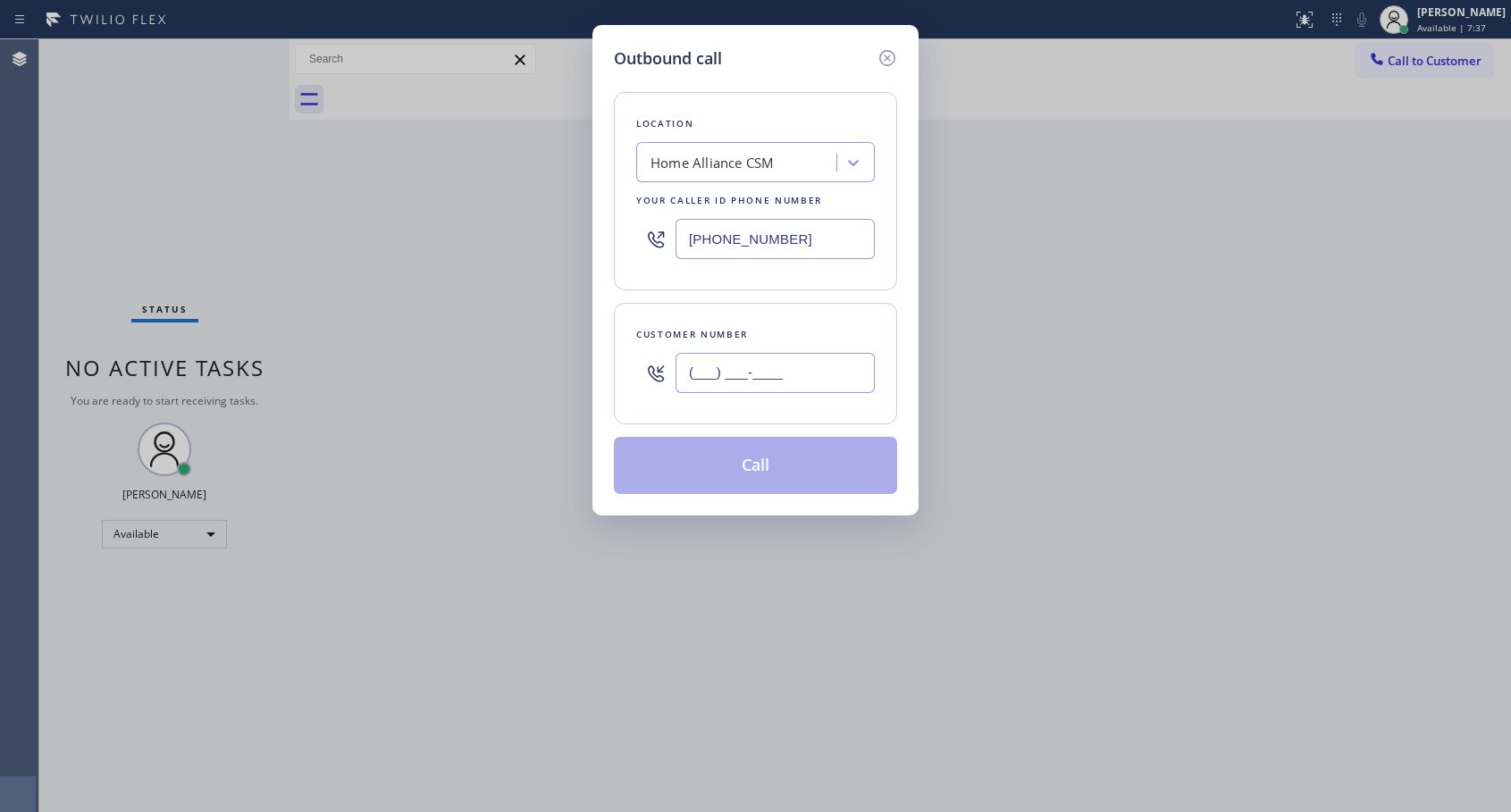
click at [784, 359] on input "(___) ___-____" at bounding box center [775, 373] width 199 height 40
paste input "305) 322-5119"
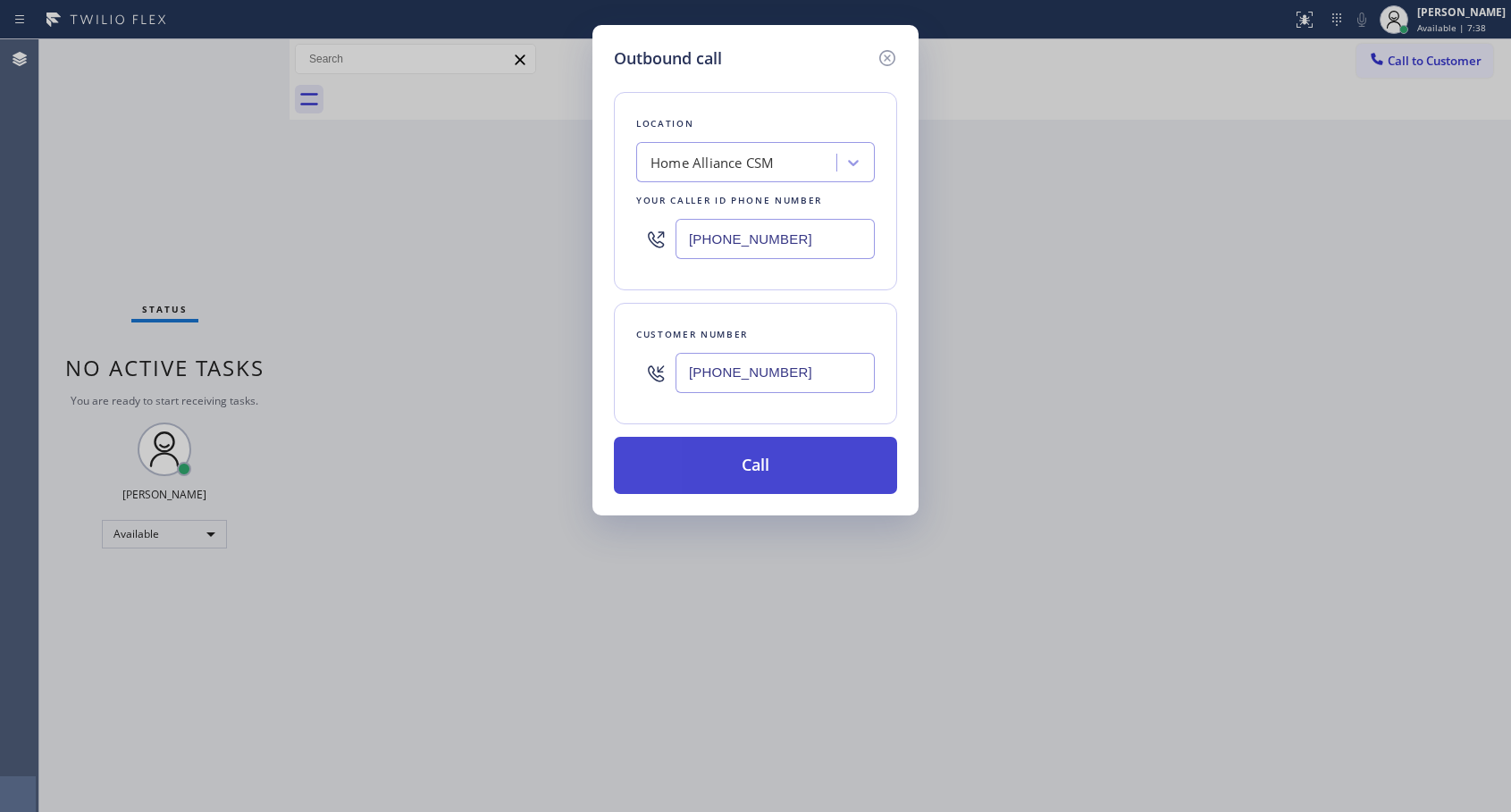
type input "[PHONE_NUMBER]"
click at [747, 481] on button "Call" at bounding box center [756, 465] width 284 height 57
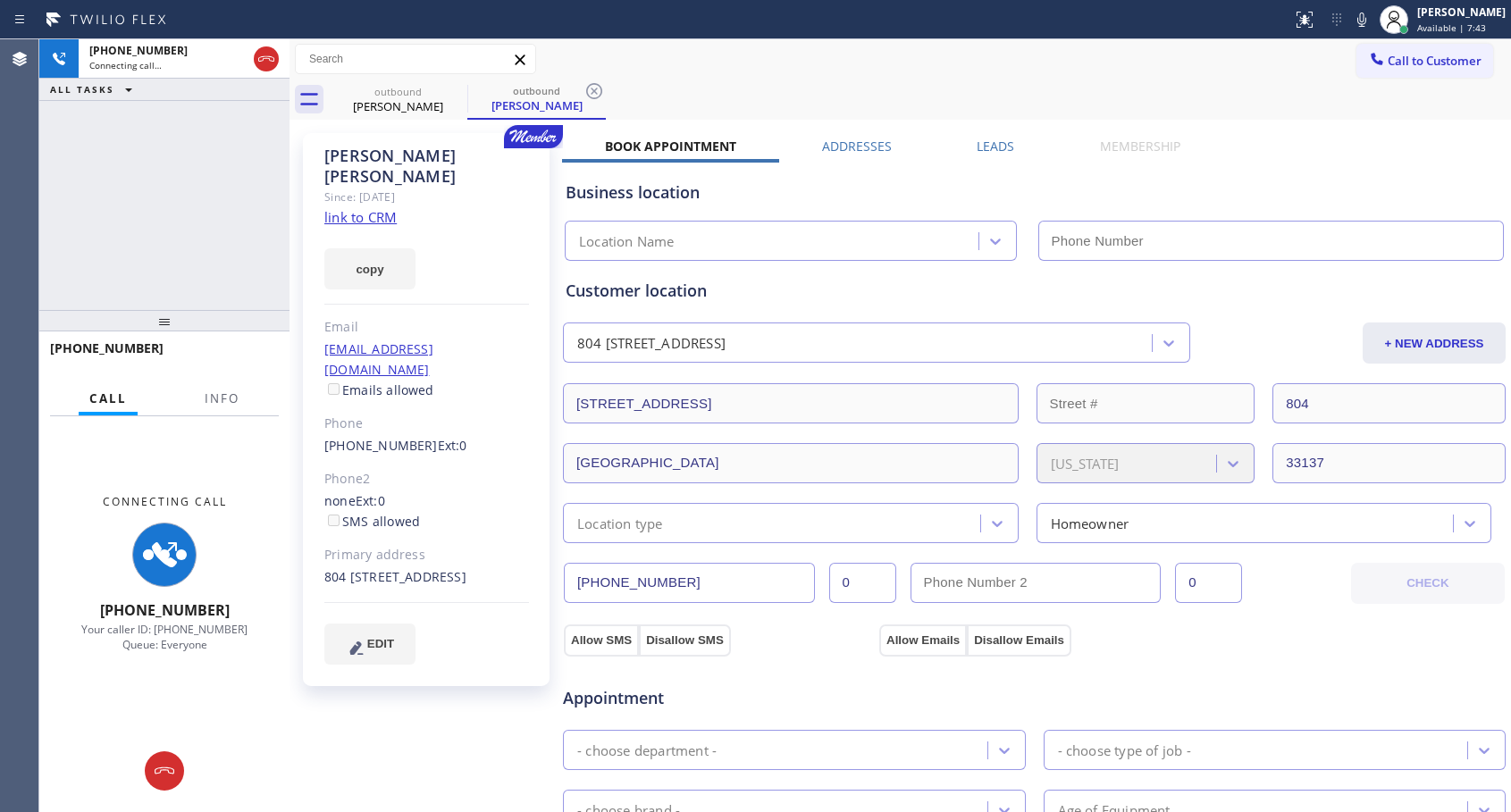
type input "[PHONE_NUMBER]"
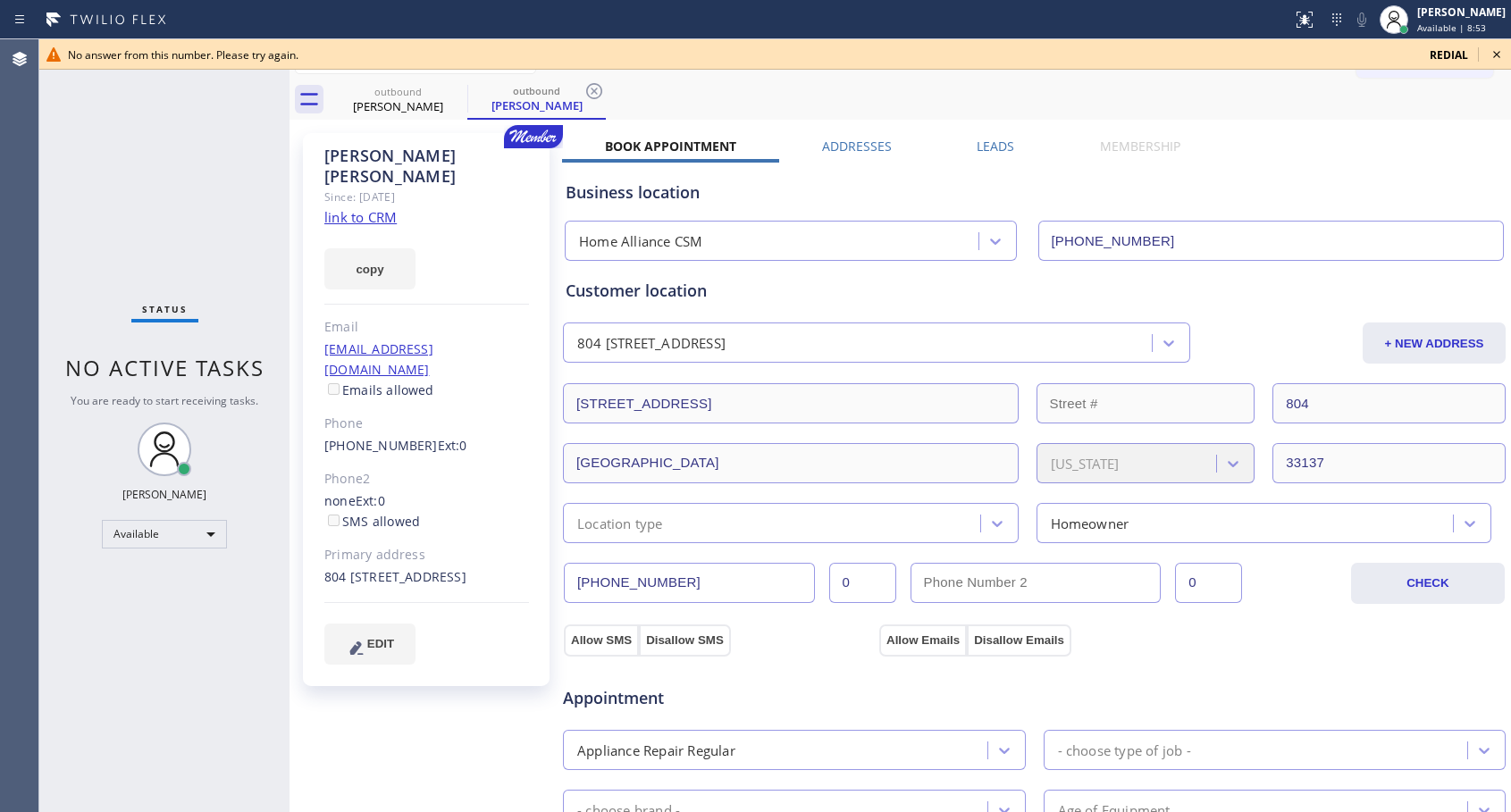
click at [348, 436] on div "[PHONE_NUMBER] Ext: 0" at bounding box center [426, 446] width 205 height 21
click at [357, 437] on link "[PHONE_NUMBER]" at bounding box center [380, 445] width 114 height 17
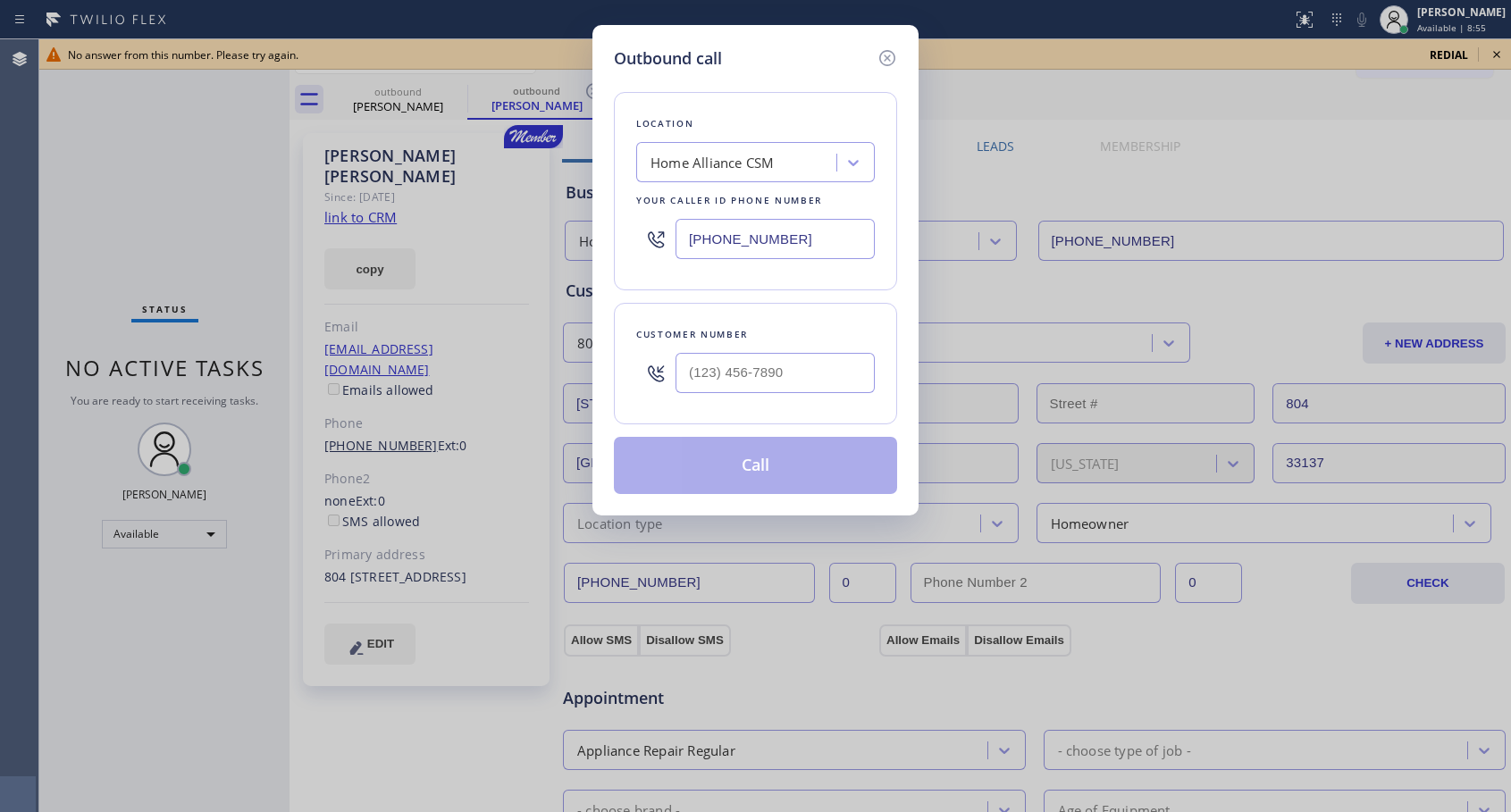
type input "[PHONE_NUMBER]"
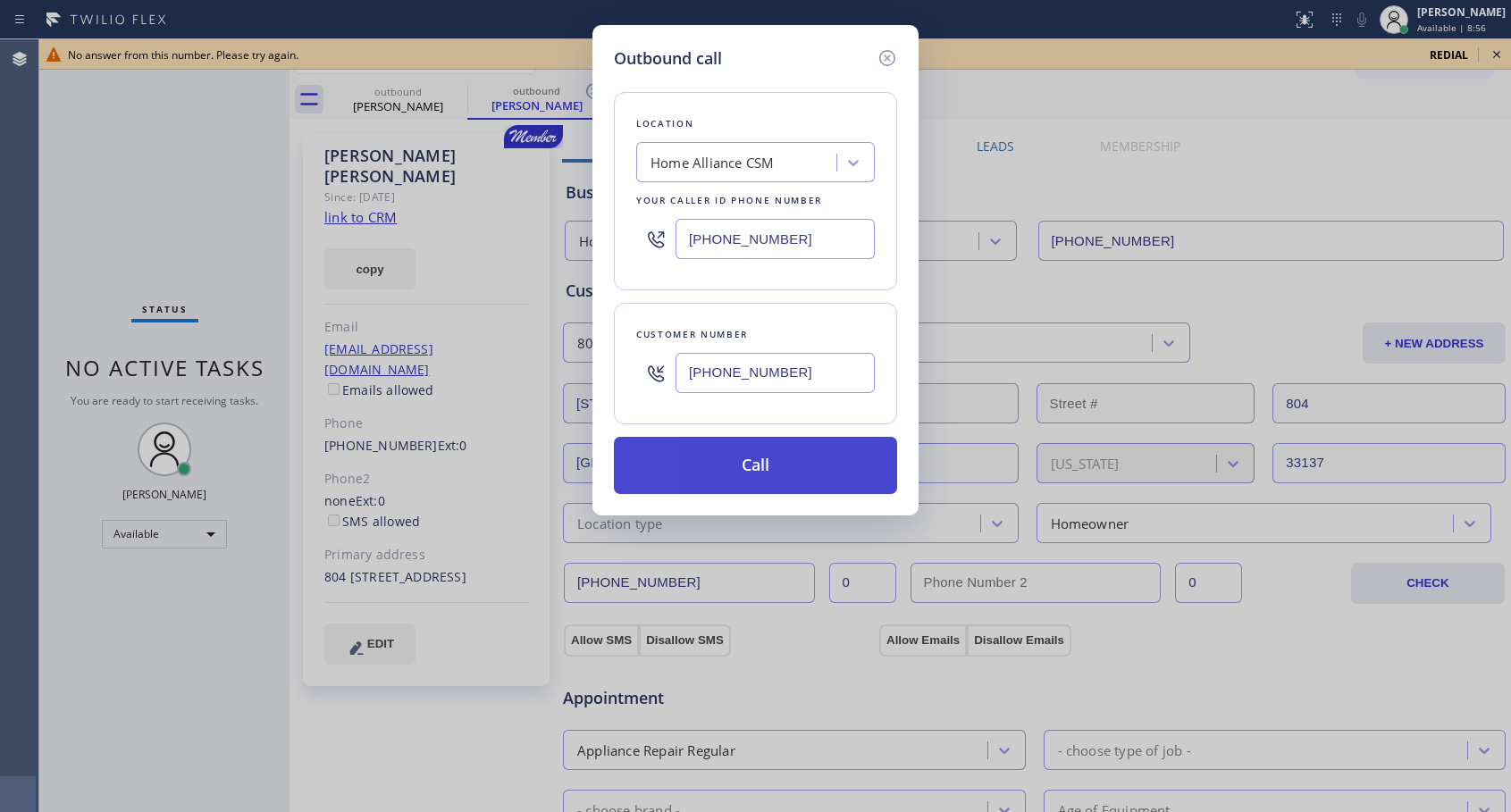
click at [794, 467] on button "Call" at bounding box center [756, 465] width 284 height 57
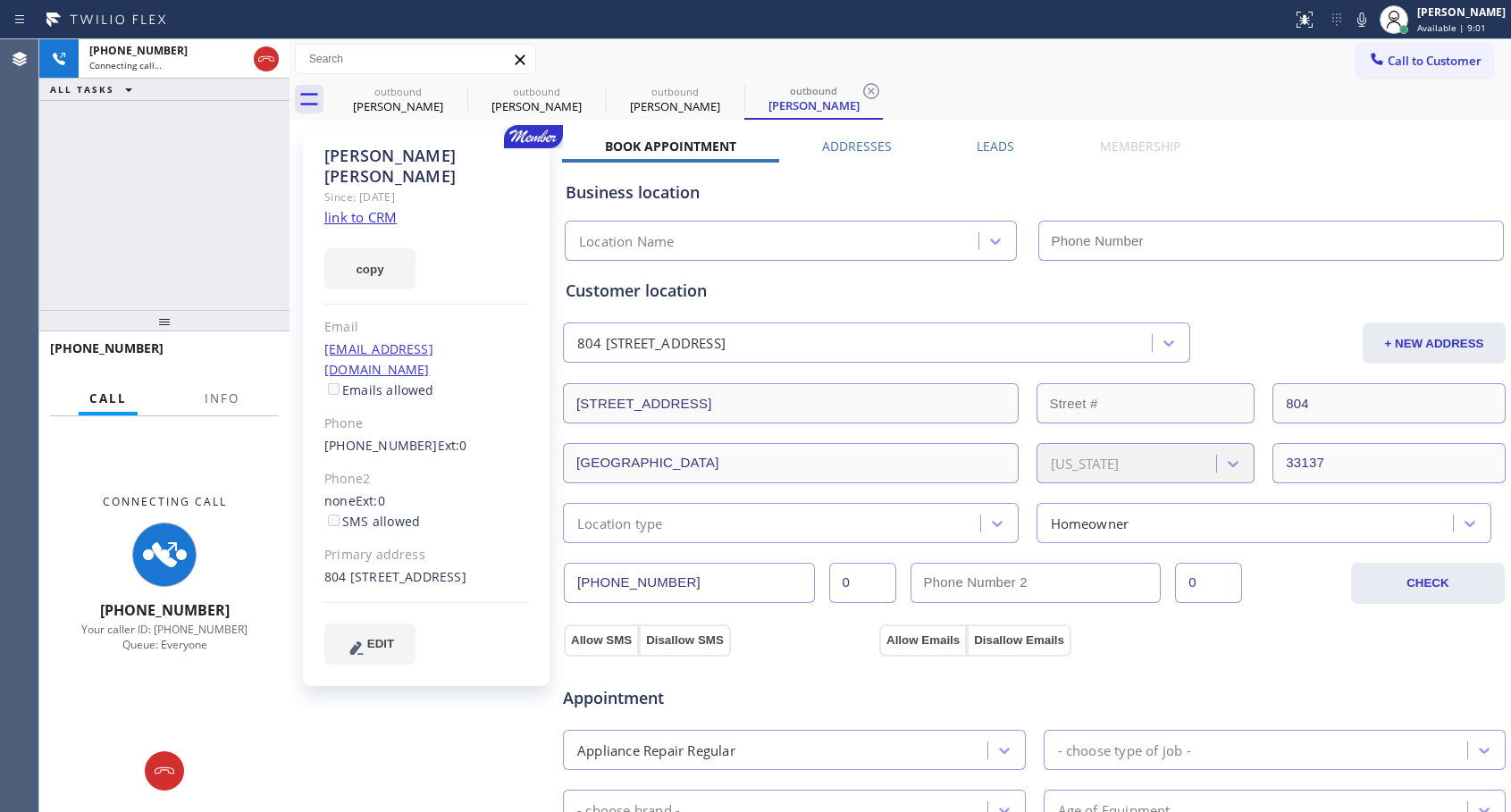
type input "[PHONE_NUMBER]"
click at [267, 56] on icon at bounding box center [266, 59] width 16 height 6
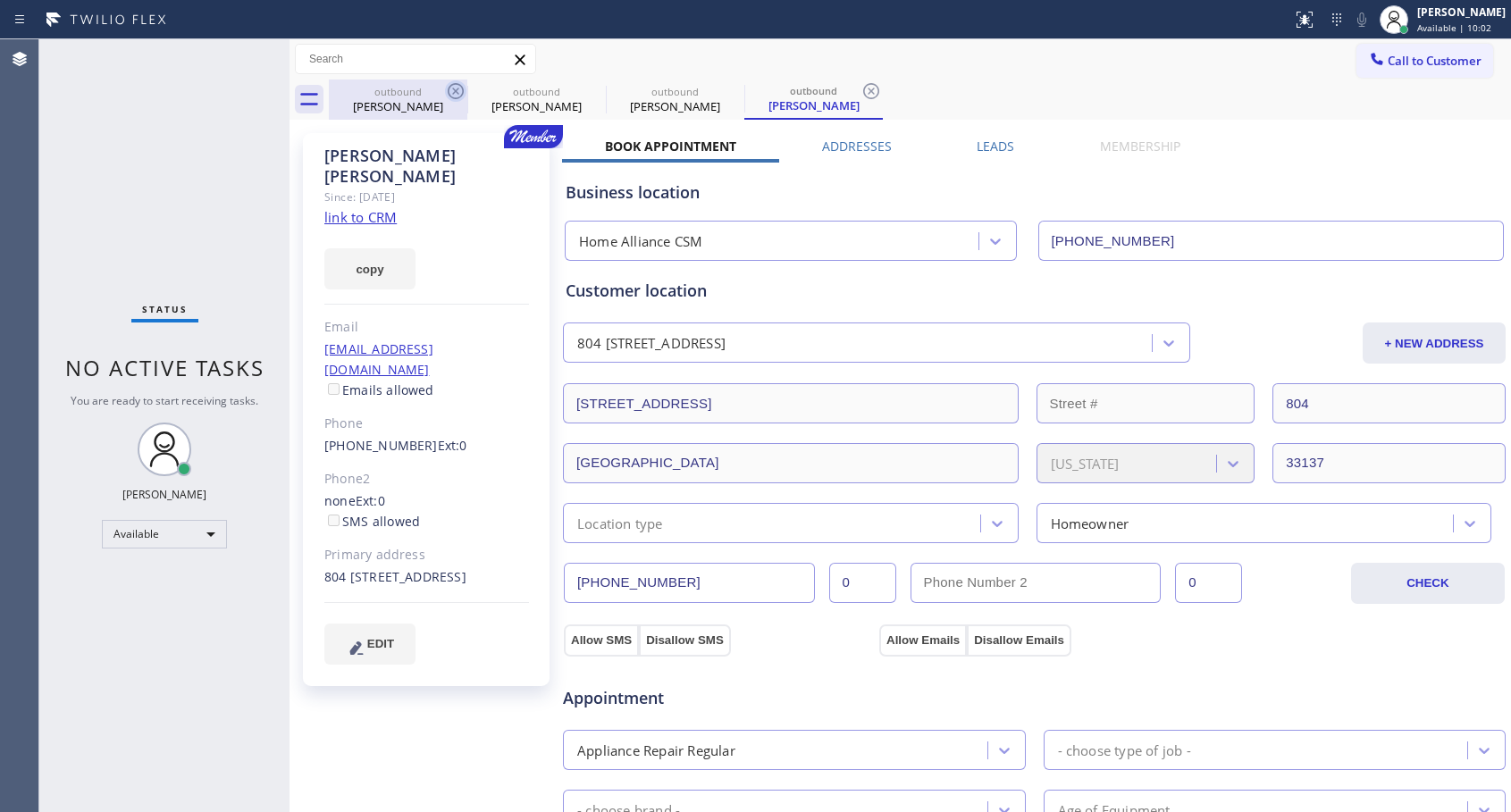
click at [453, 92] on icon at bounding box center [455, 91] width 22 height 22
click at [0, 0] on icon at bounding box center [0, 0] width 0 height 0
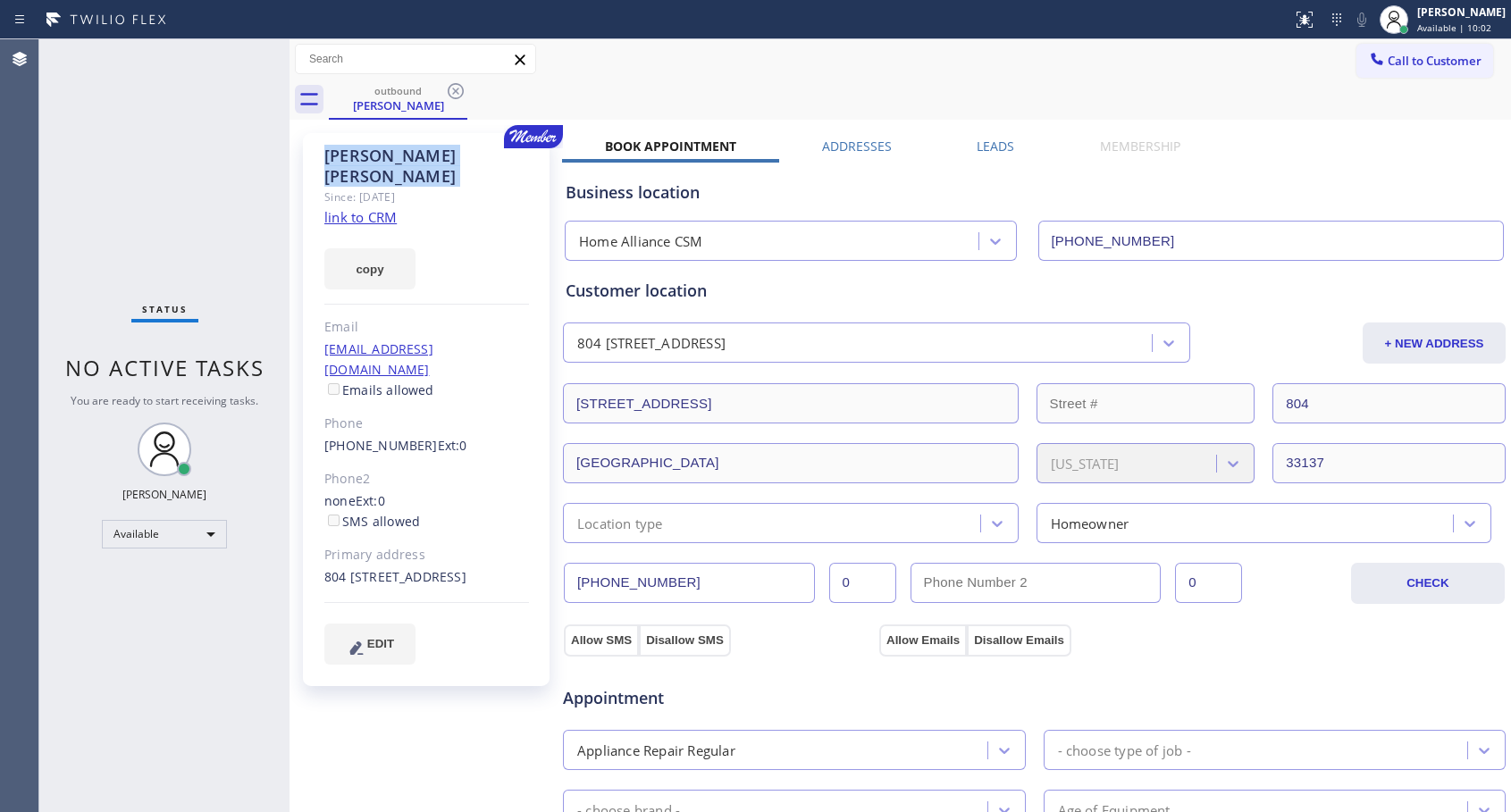
click at [453, 92] on icon at bounding box center [455, 91] width 22 height 22
click at [453, 92] on div "outbound [PERSON_NAME]" at bounding box center [919, 100] width 1182 height 40
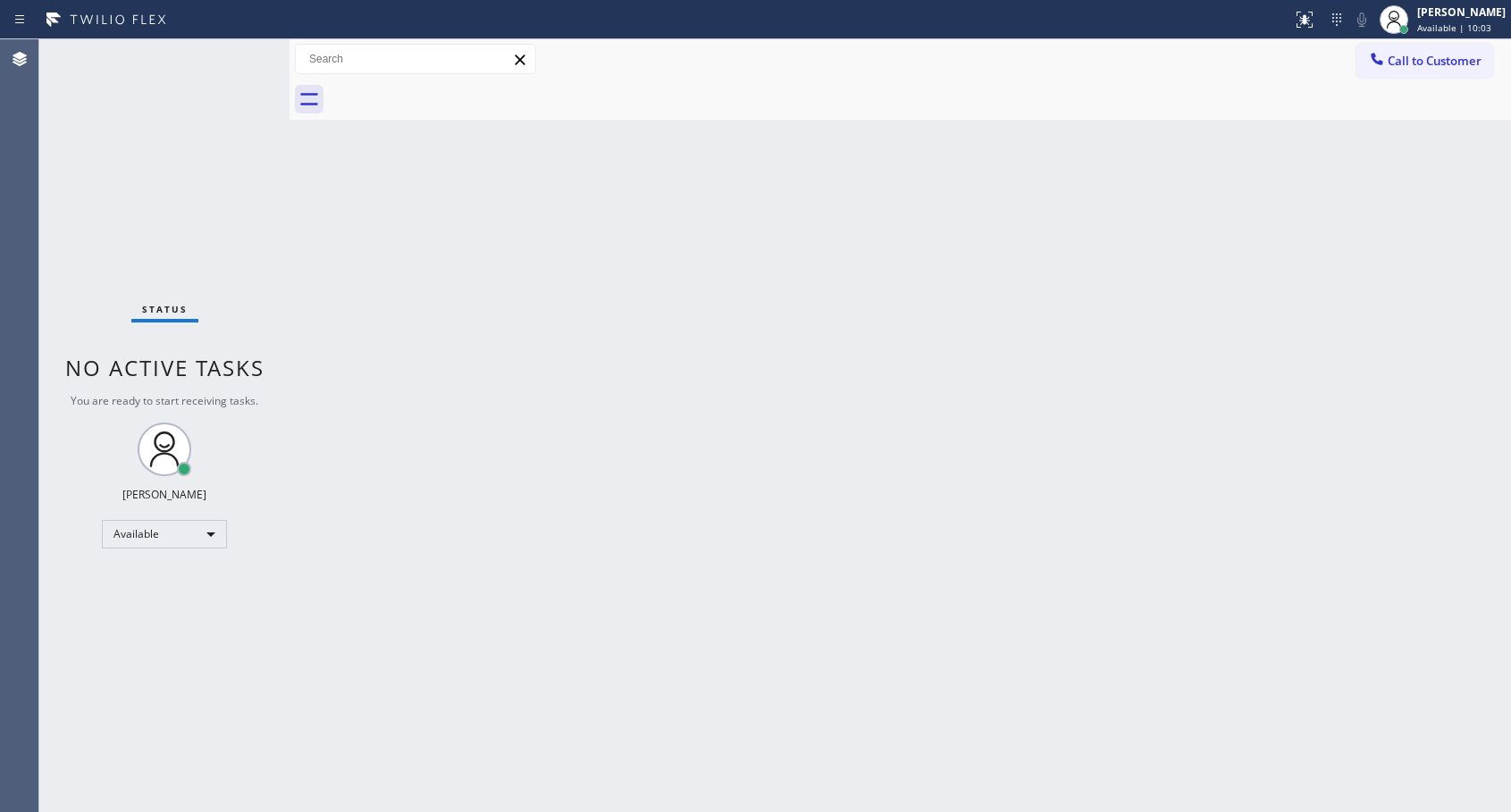
click at [453, 92] on div at bounding box center [919, 100] width 1182 height 40
